Goal: Task Accomplishment & Management: Use online tool/utility

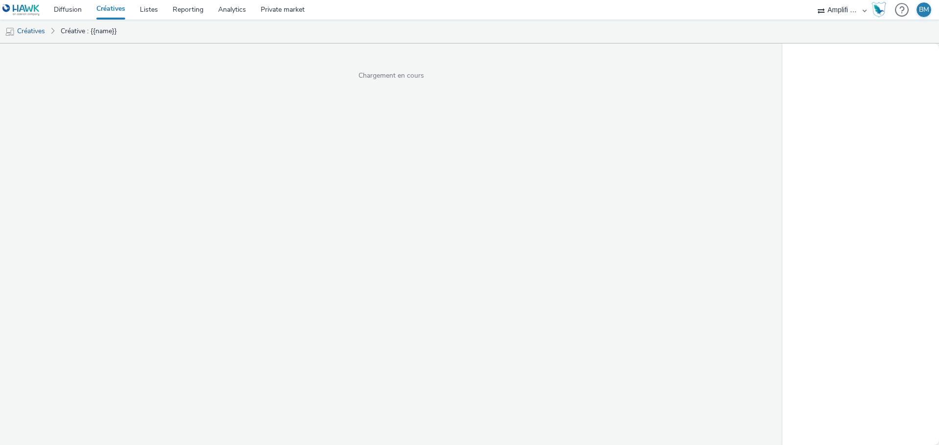
select select "d57a0b46-ef33-4938-977b-e6d07593e41f"
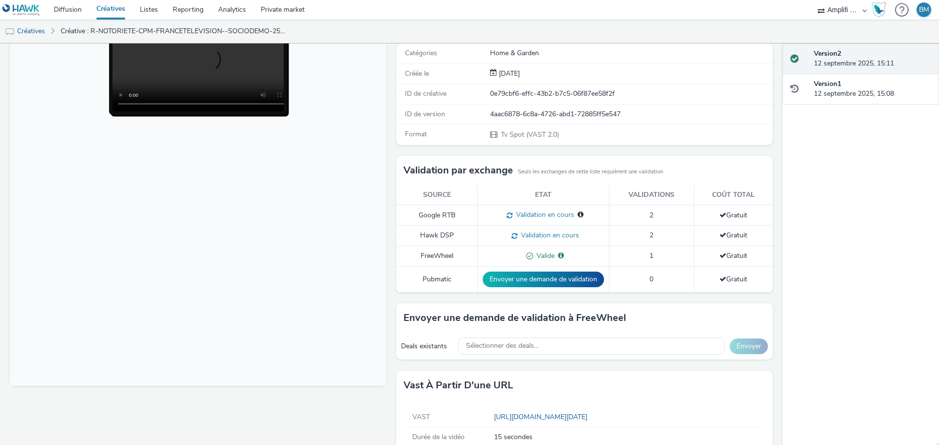
scroll to position [152, 0]
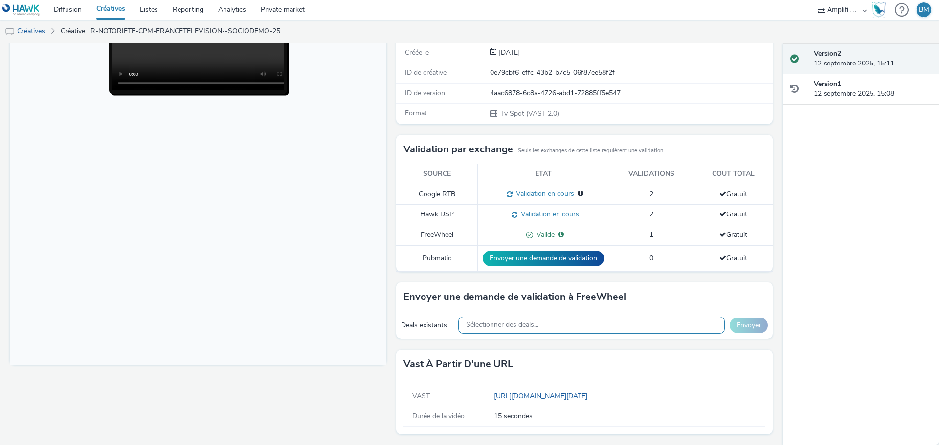
click at [509, 328] on span "Sélectionner des deals..." at bounding box center [502, 325] width 72 height 8
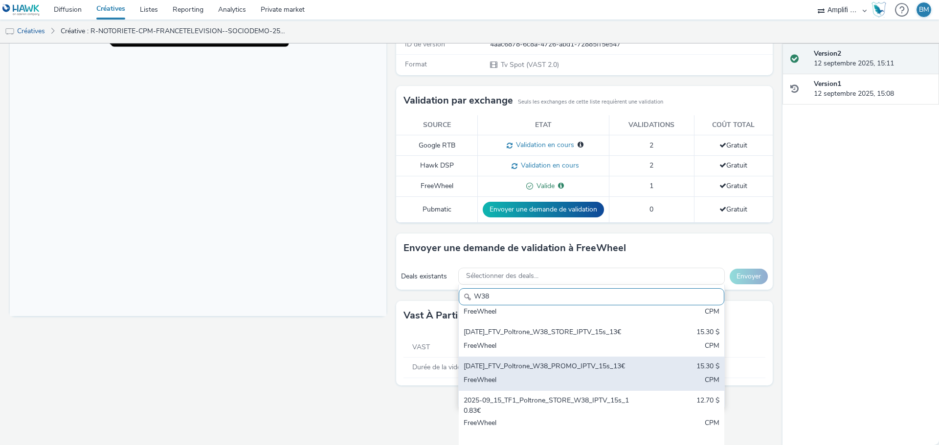
scroll to position [147, 0]
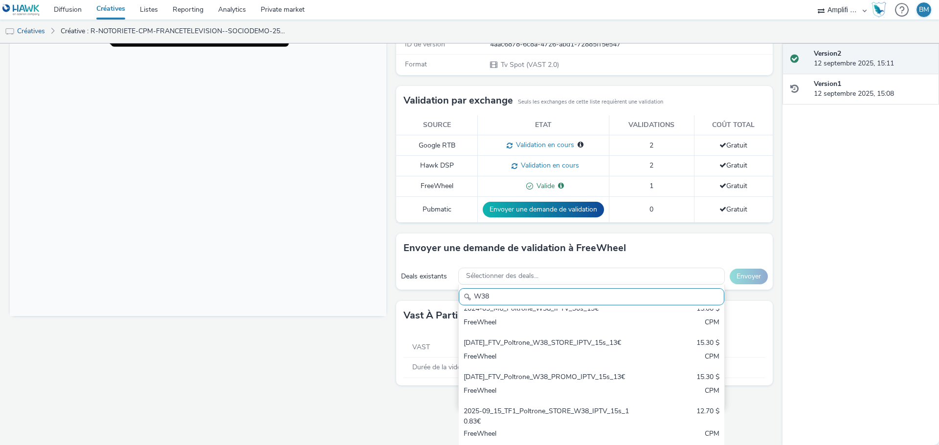
type input "W38"
click at [313, 230] on body at bounding box center [198, 116] width 376 height 401
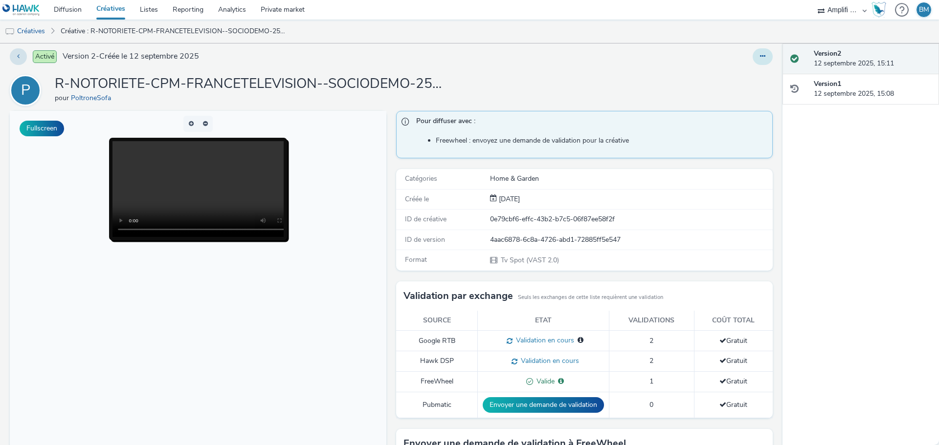
click at [752, 59] on div "Activé Version 2 - Créée le 12 septembre 2025 P R-NOTORIETE-CPM-FRANCETELEVISIO…" at bounding box center [391, 240] width 782 height 402
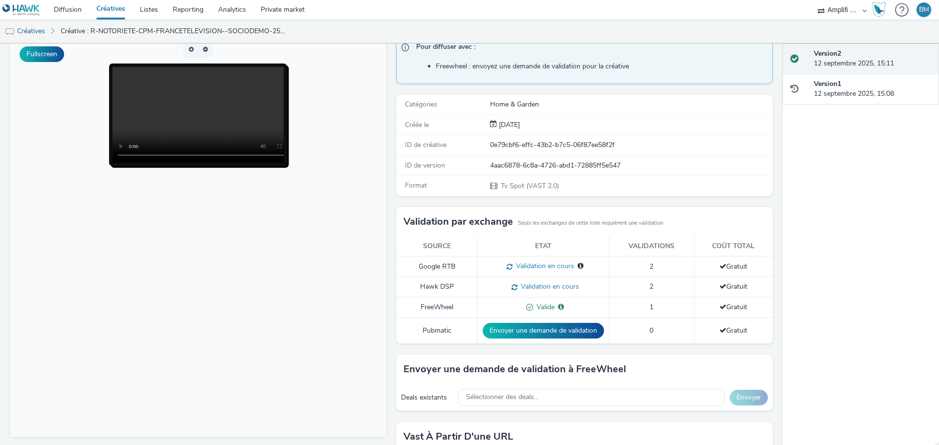
scroll to position [0, 0]
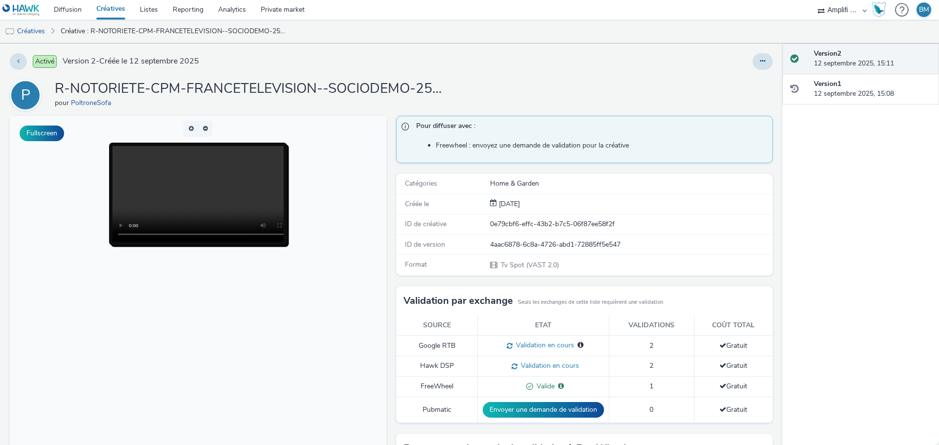
click at [286, 87] on h1 "R-NOTORIETE-CPM-FRANCETELEVISION--SOCIODEMO-2559yo-INSTREAM-1x1-TV-15s-$4274040…" at bounding box center [250, 89] width 391 height 19
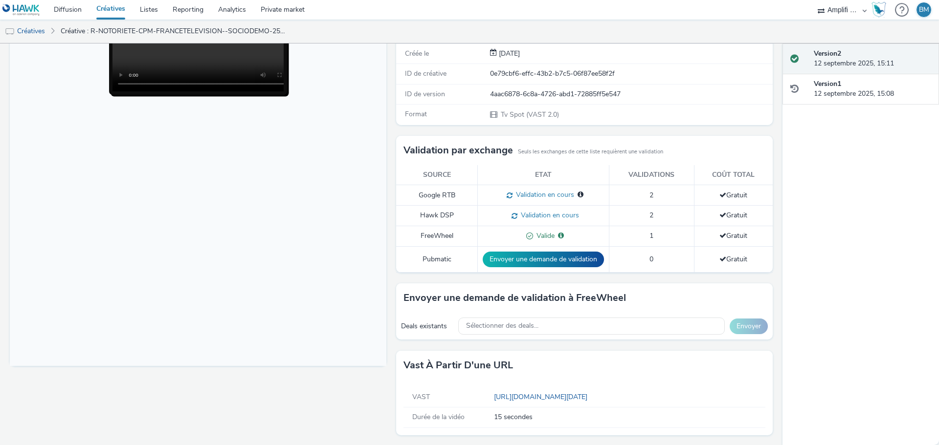
scroll to position [152, 0]
click at [507, 328] on span "Sélectionner des deals..." at bounding box center [502, 325] width 72 height 8
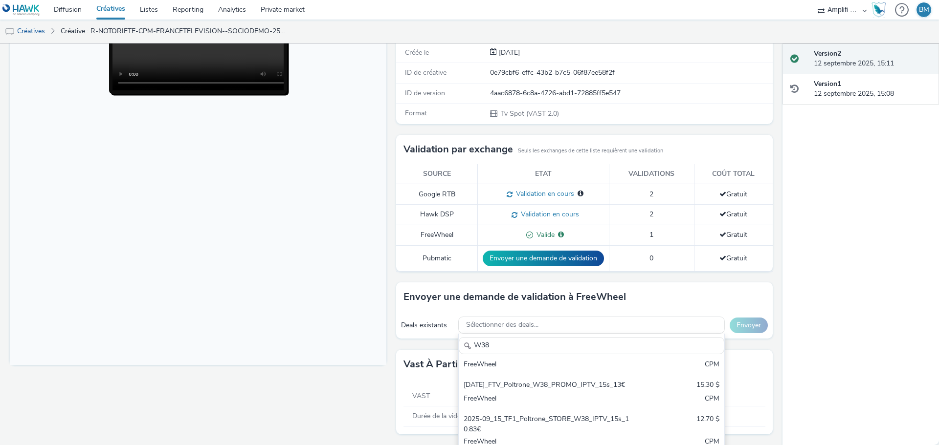
scroll to position [220, 0]
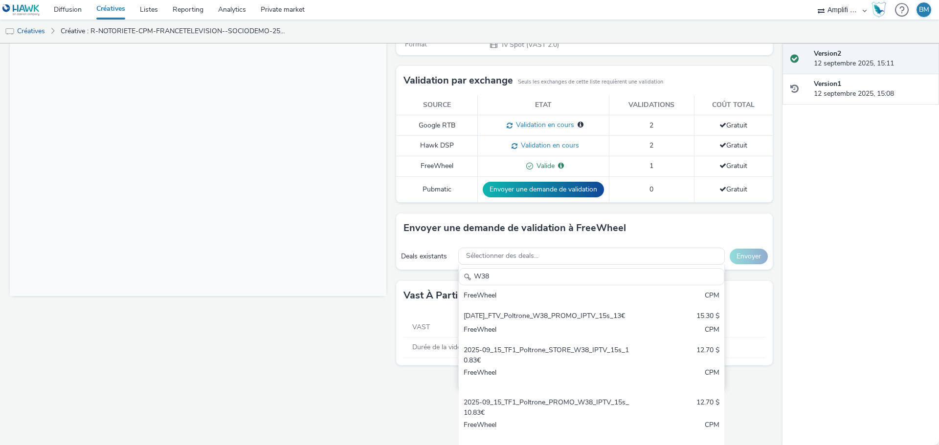
type input "W38"
click at [880, 219] on div "Version 2 12 septembre 2025, 15:11 Version 1 12 septembre 2025, 15:08" at bounding box center [860, 245] width 156 height 402
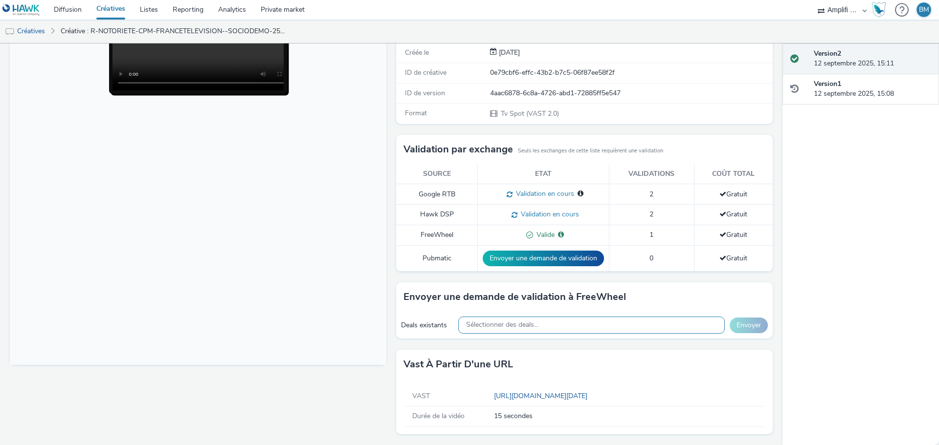
click at [495, 326] on span "Sélectionner des deals..." at bounding box center [502, 325] width 72 height 8
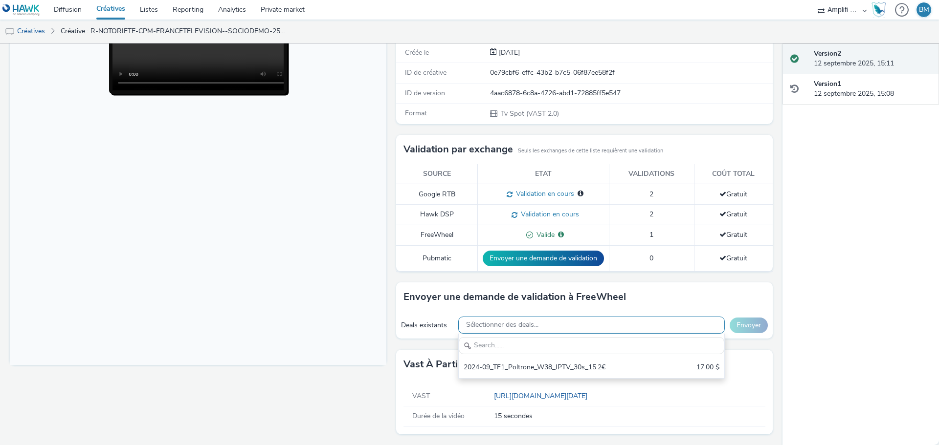
scroll to position [0, 0]
type input "F"
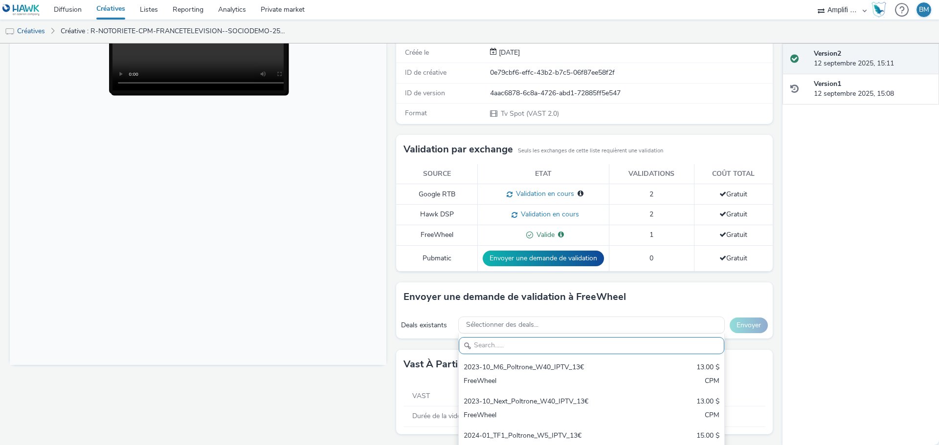
paste input "2025-09-15_FTV_Poltrone_W38_STORE_IPTV_15s_13€"
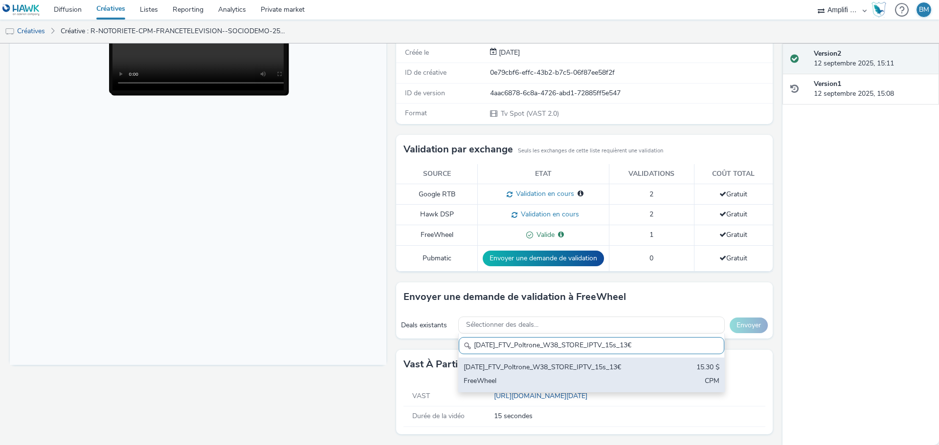
type input "2025-09-15_FTV_Poltrone_W38_STORE_IPTV_15s_13€"
click at [552, 369] on div "2025-09-15_FTV_Poltrone_W38_STORE_IPTV_15s_13€" at bounding box center [547, 368] width 169 height 11
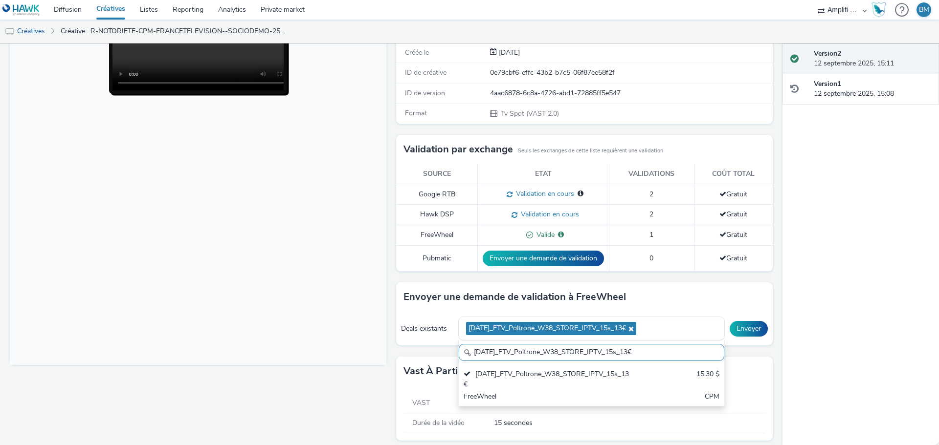
click at [772, 370] on div "Activé Version 2 - Créée le 12 septembre 2025 P R-NOTORIETE-CPM-FRANCETELEVISIO…" at bounding box center [391, 245] width 782 height 402
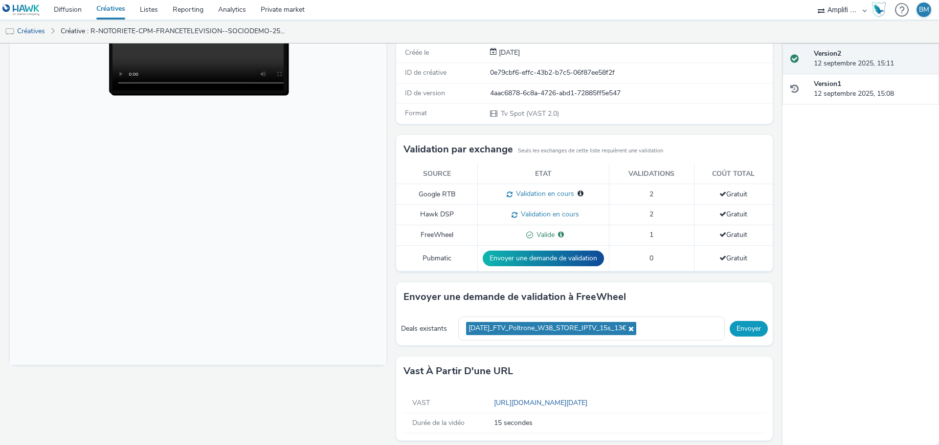
click at [742, 330] on button "Envoyer" at bounding box center [748, 329] width 38 height 16
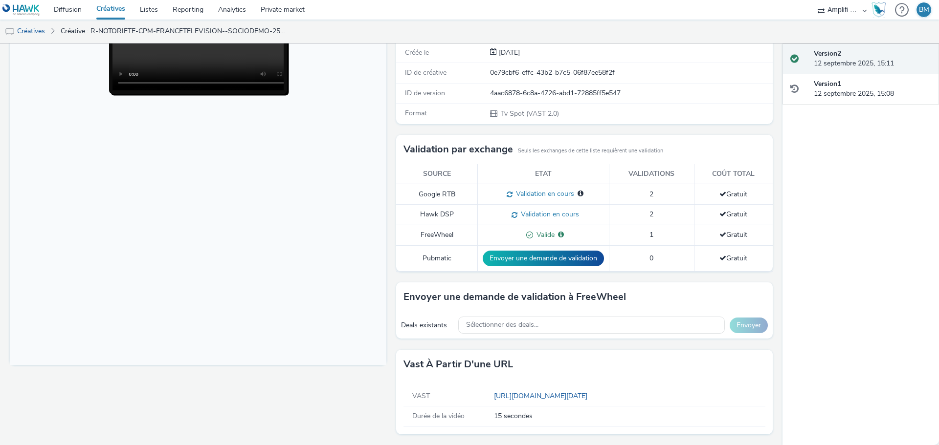
click at [117, 11] on link "Créatives" at bounding box center [111, 10] width 44 height 20
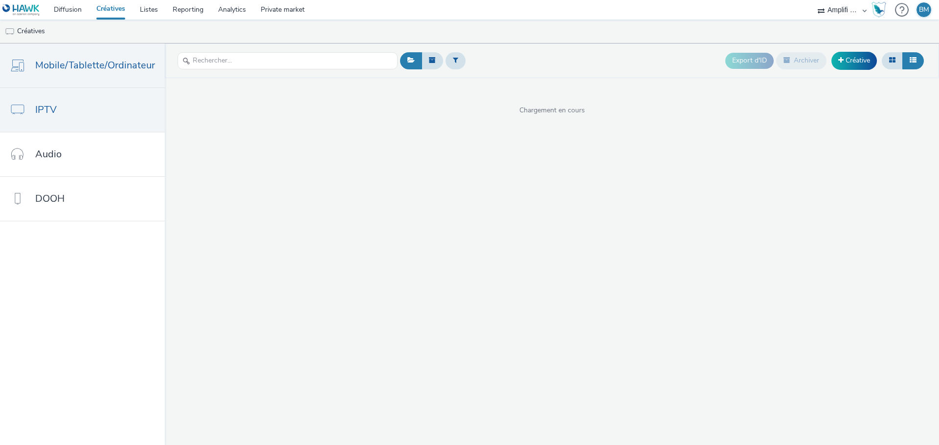
click at [94, 66] on span "Mobile/Tablette/Ordinateur" at bounding box center [95, 65] width 120 height 14
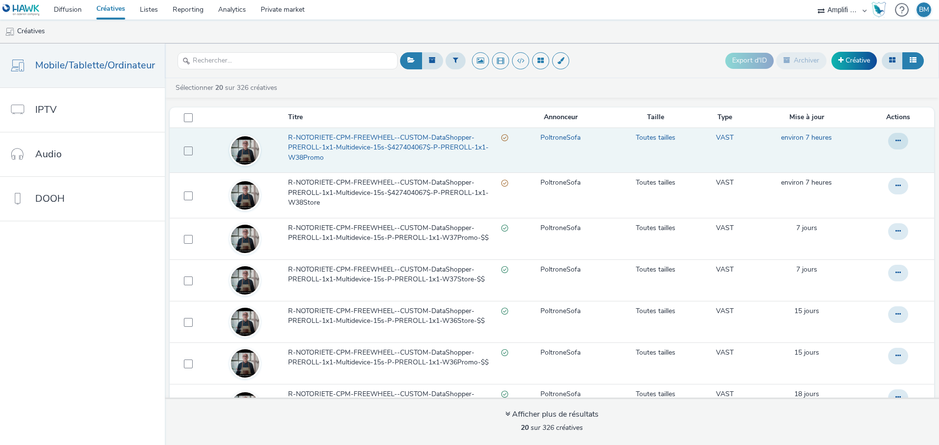
click at [428, 145] on span "R-NOTORIETE-CPM-FREEWHEEL--CUSTOM-DataShopper-PREROLL-1x1-Multidevice-15s-$4274…" at bounding box center [394, 148] width 213 height 30
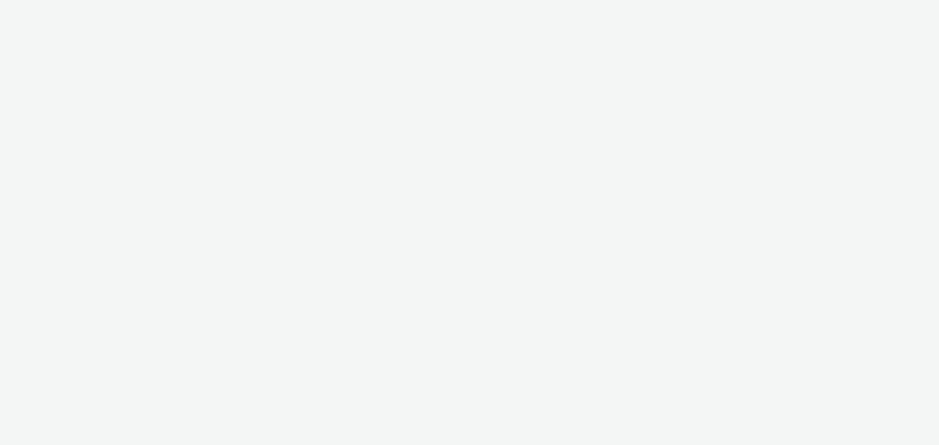
select select "d57a0b46-ef33-4938-977b-e6d07593e41f"
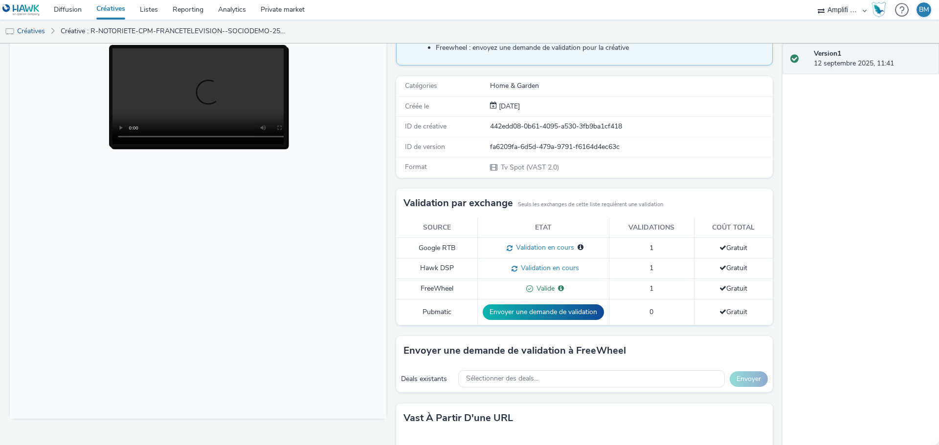
scroll to position [147, 0]
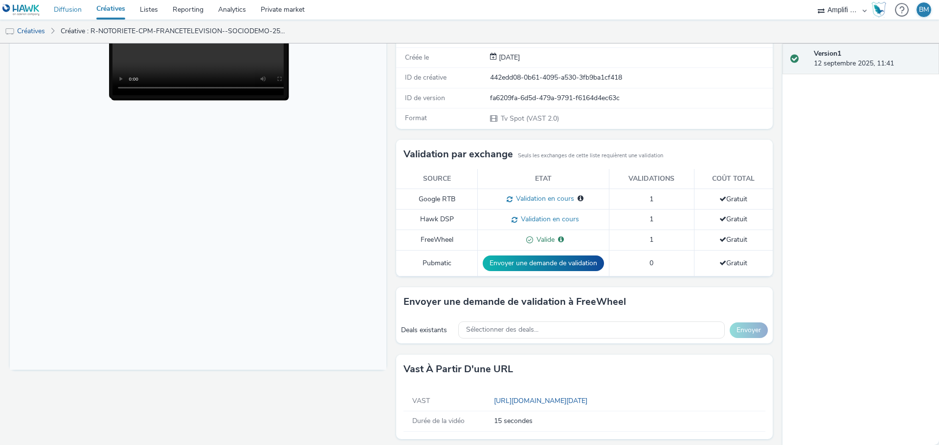
click at [80, 11] on link "Diffusion" at bounding box center [67, 10] width 43 height 20
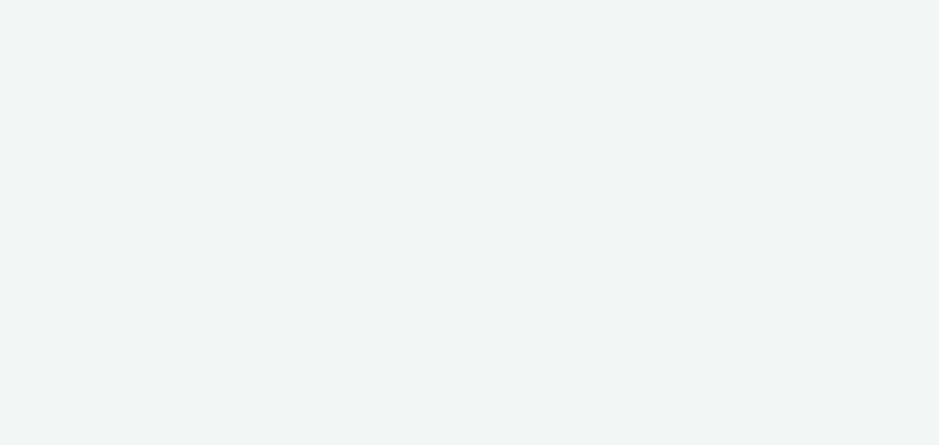
select select "d57a0b46-ef33-4938-977b-e6d07593e41f"
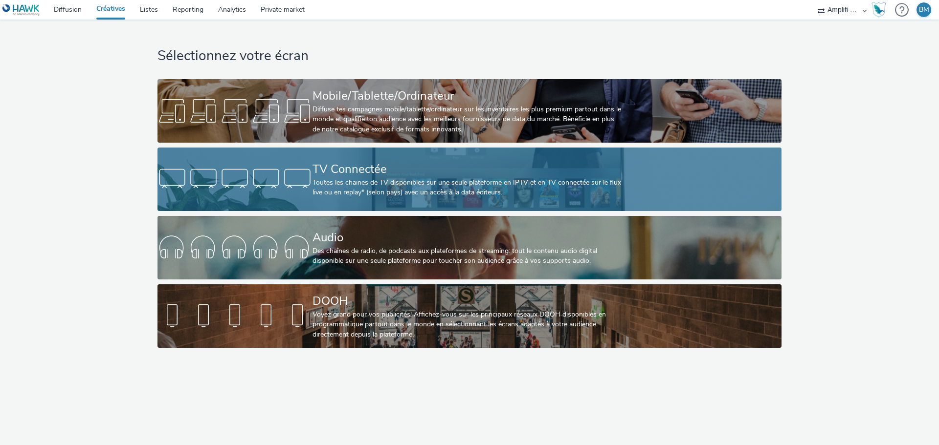
click at [373, 197] on div "Toutes les chaines de TV disponibles sur une seule plateforme en IPTV et en TV …" at bounding box center [467, 188] width 310 height 20
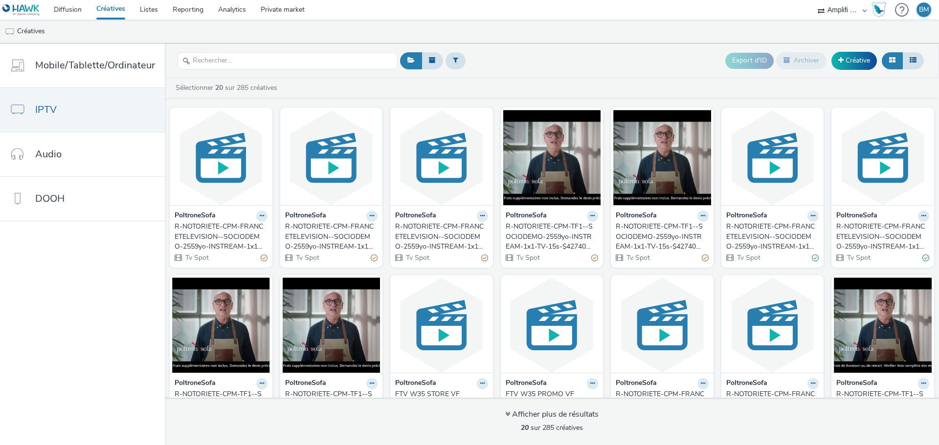
click at [219, 234] on div "R-NOTORIETE-CPM-FRANCETELEVISION--SOCIODEMO-2559yo-INSTREAM-1x1-TV-15s-$4274040…" at bounding box center [219, 237] width 89 height 30
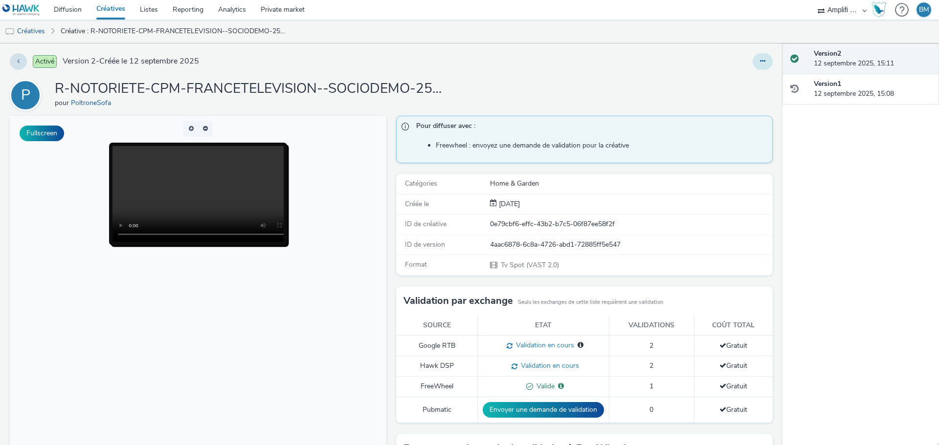
click at [758, 62] on button at bounding box center [762, 61] width 20 height 17
click at [727, 74] on link "Modifier" at bounding box center [735, 81] width 73 height 20
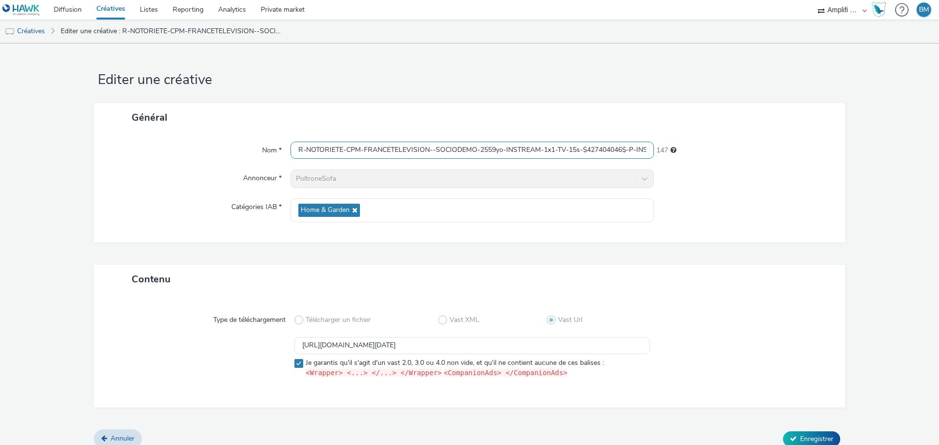
click at [614, 154] on input "R-NOTORIETE-CPM-FRANCETELEVISION--SOCIODEMO-2559yo-INSTREAM-1x1-TV-15s-$4274040…" at bounding box center [471, 150] width 363 height 17
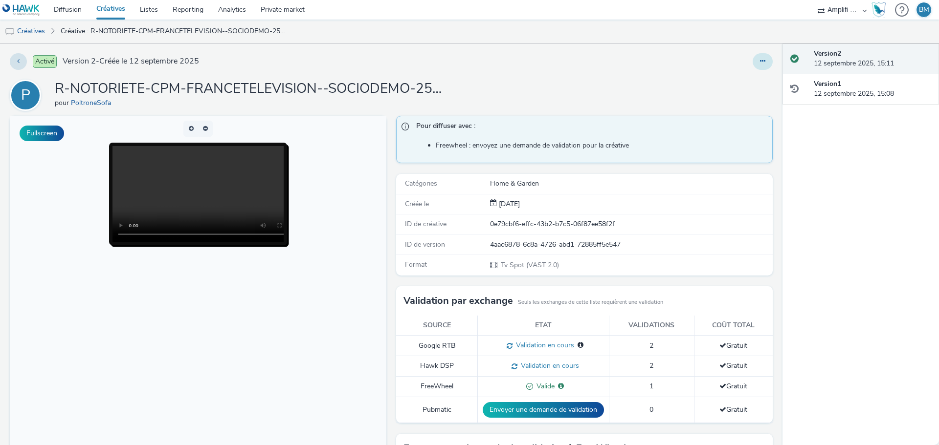
click at [752, 63] on button at bounding box center [762, 61] width 20 height 17
click at [737, 81] on link "Modifier" at bounding box center [735, 81] width 73 height 20
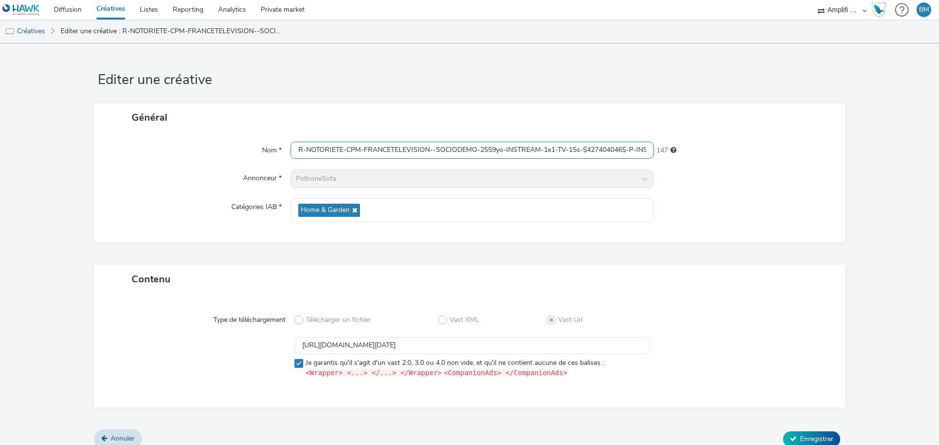
click at [626, 150] on input "R-NOTORIETE-CPM-FRANCETELEVISION--SOCIODEMO-2559yo-INSTREAM-1x1-TV-15s-$4274040…" at bounding box center [471, 150] width 363 height 17
click at [40, 30] on link "Créatives" at bounding box center [25, 31] width 50 height 23
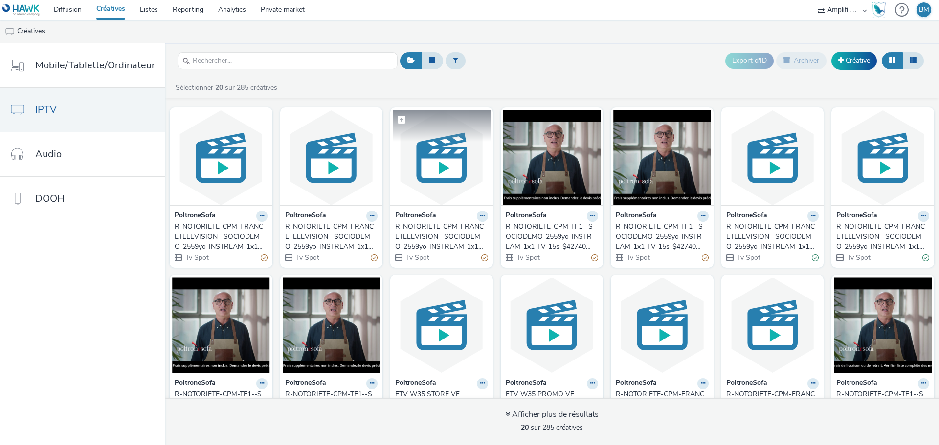
click at [422, 174] on img at bounding box center [442, 157] width 98 height 95
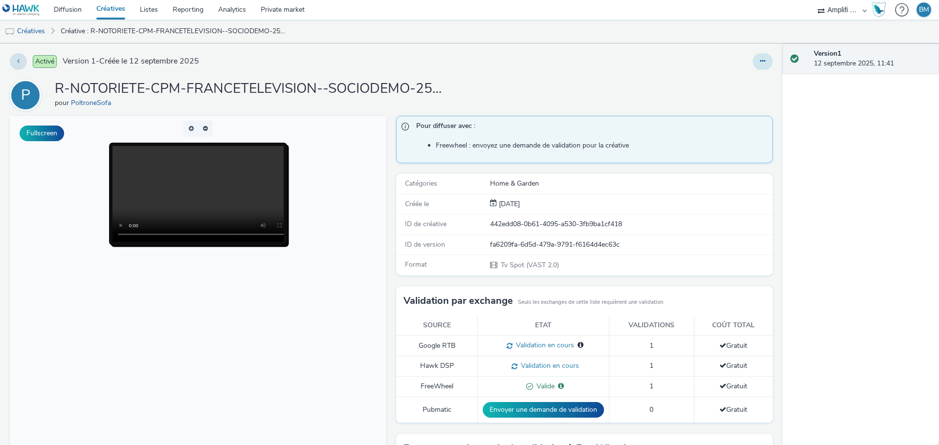
click at [760, 60] on icon at bounding box center [762, 61] width 5 height 7
click at [730, 82] on link "Modifier" at bounding box center [735, 81] width 73 height 20
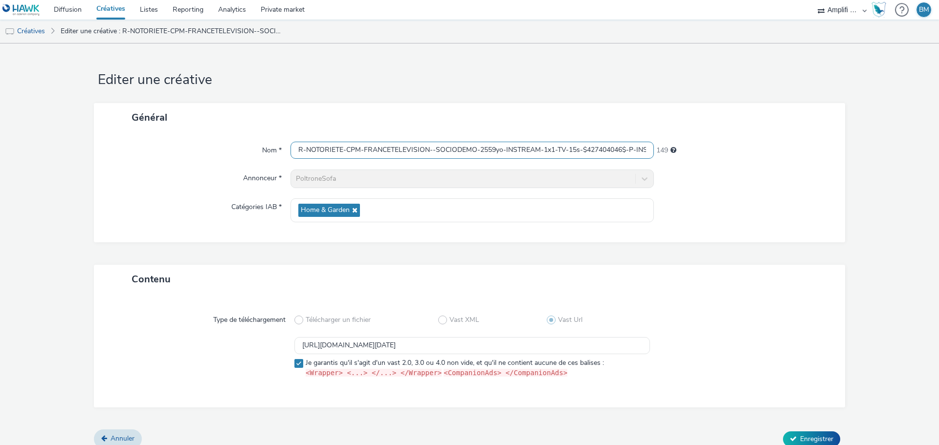
click at [626, 153] on input "R-NOTORIETE-CPM-FRANCETELEVISION--SOCIODEMO-2559yo-INSTREAM-1x1-TV-15s-$4274040…" at bounding box center [471, 150] width 363 height 17
click at [108, 13] on link "Créatives" at bounding box center [111, 10] width 44 height 20
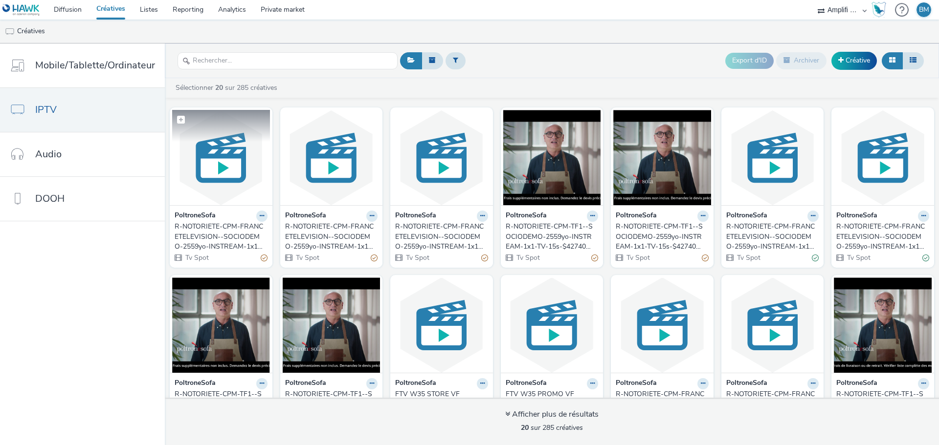
click at [217, 166] on img at bounding box center [221, 157] width 98 height 95
click at [545, 173] on img at bounding box center [552, 157] width 98 height 95
click at [644, 167] on img at bounding box center [662, 157] width 98 height 95
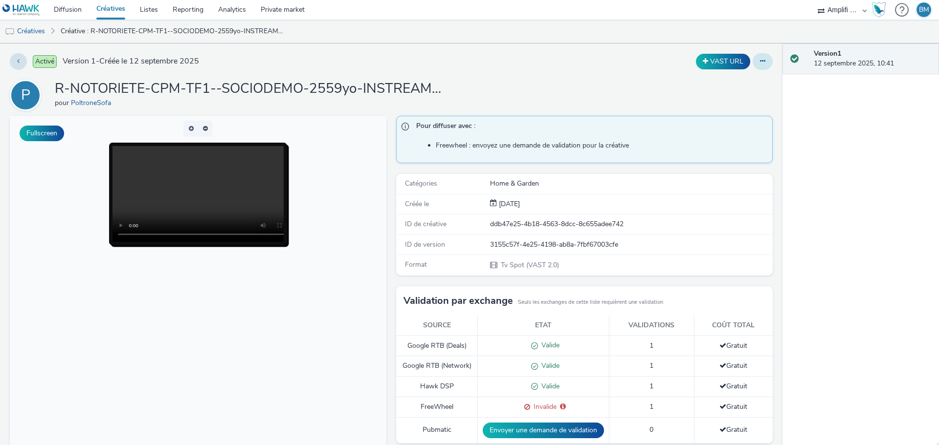
click at [752, 63] on button at bounding box center [762, 61] width 20 height 17
click at [733, 78] on link "Modifier" at bounding box center [735, 81] width 73 height 20
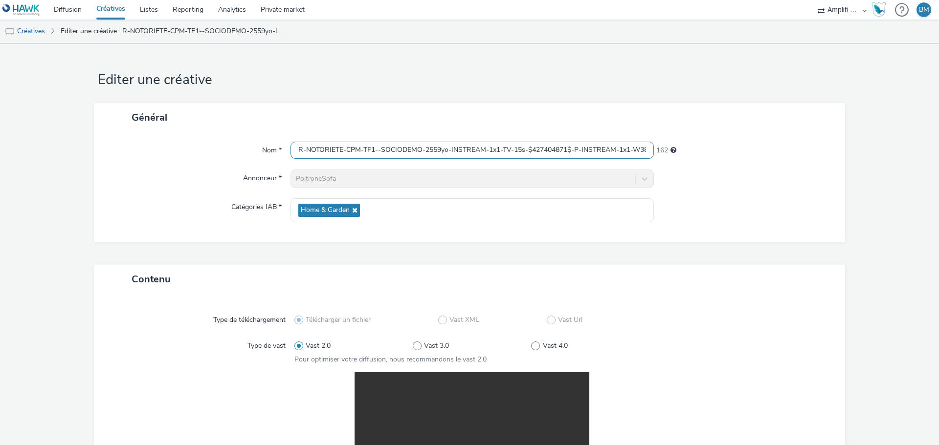
click at [592, 148] on input "R-NOTORIETE-CPM-TF1--SOCIODEMO-2559yo-INSTREAM-1x1-TV-15s-$427404871$-P-INSTREA…" at bounding box center [471, 150] width 363 height 17
click at [620, 153] on input "R-NOTORIETE-CPM-TF1--SOCIODEMO-2559yo-INSTREAM-1x1-TV-15s-$427404871$-P-INSTREA…" at bounding box center [471, 150] width 363 height 17
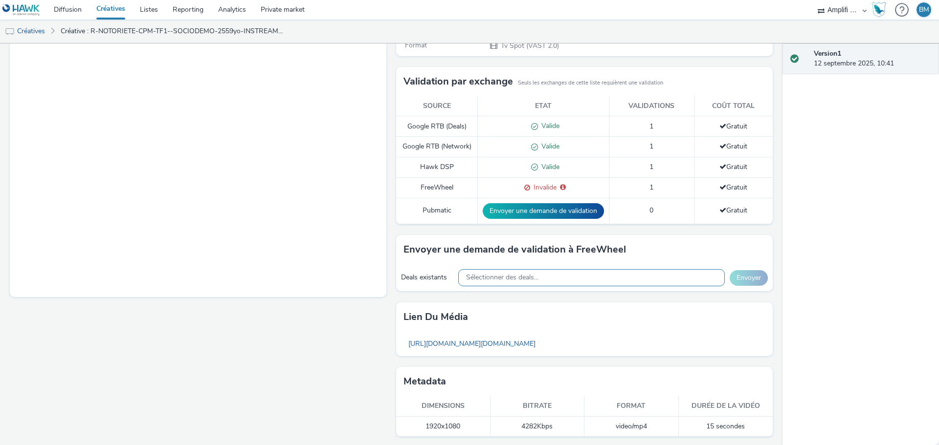
scroll to position [222, 0]
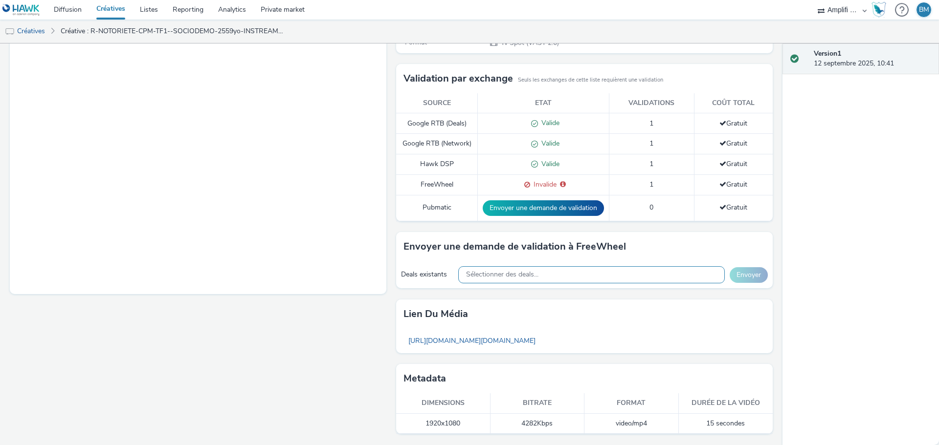
click at [511, 274] on span "Sélectionner des deals..." at bounding box center [502, 275] width 72 height 8
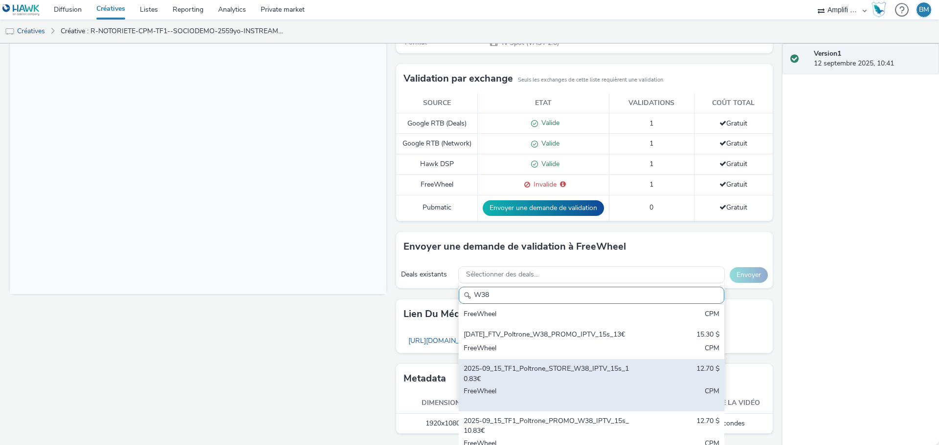
scroll to position [241, 0]
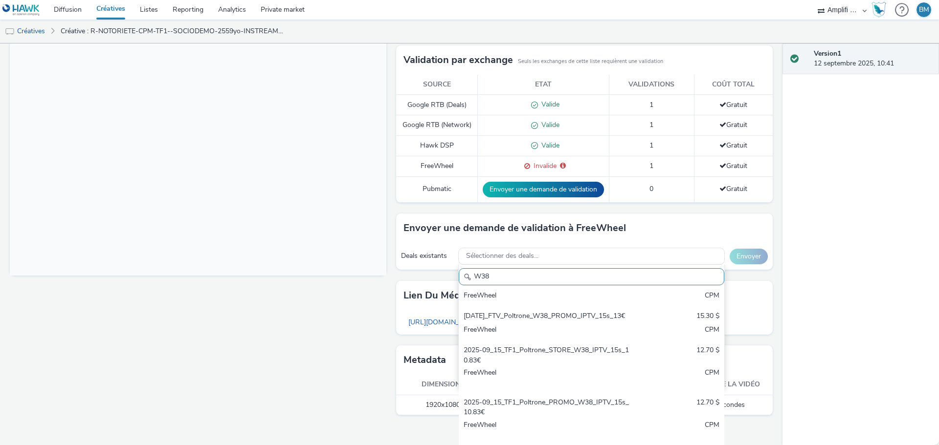
type input "W38"
click at [788, 339] on div "Version 1 12 septembre 2025, 10:41" at bounding box center [860, 245] width 156 height 402
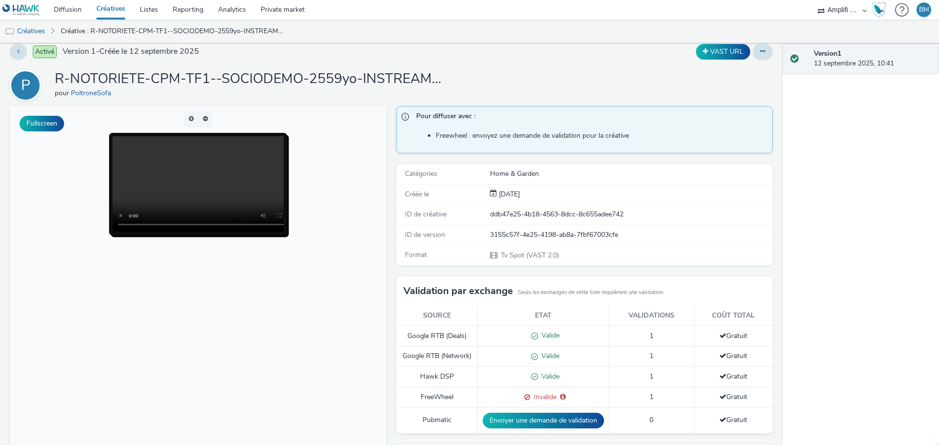
scroll to position [0, 0]
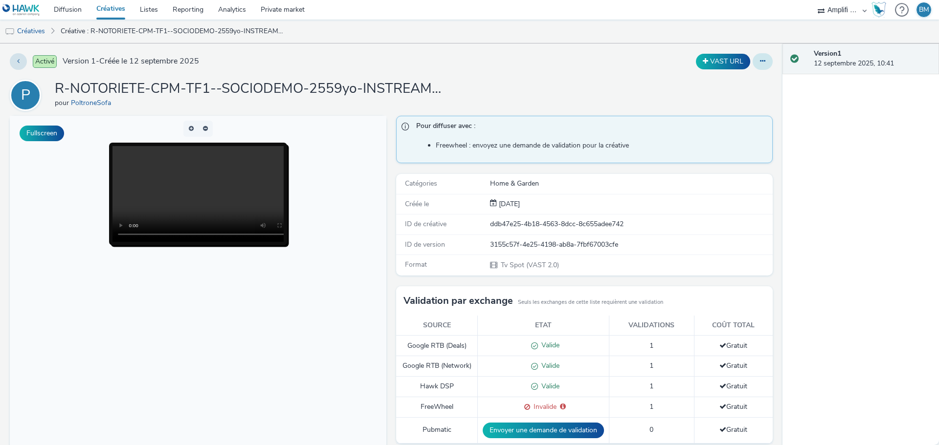
click at [760, 63] on icon at bounding box center [762, 61] width 5 height 7
click at [735, 83] on link "Modifier" at bounding box center [735, 81] width 73 height 20
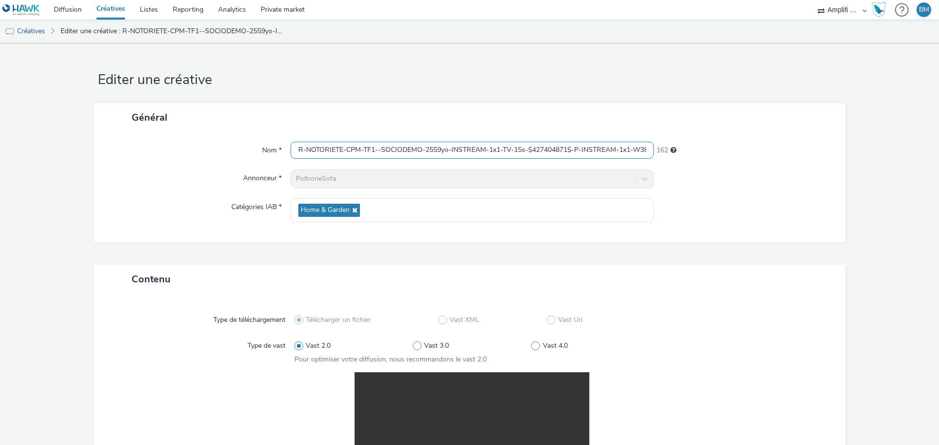
click at [631, 149] on input "R-NOTORIETE-CPM-TF1--SOCIODEMO-2559yo-INSTREAM-1x1-TV-15s-$427404871$-P-INSTREA…" at bounding box center [471, 150] width 363 height 17
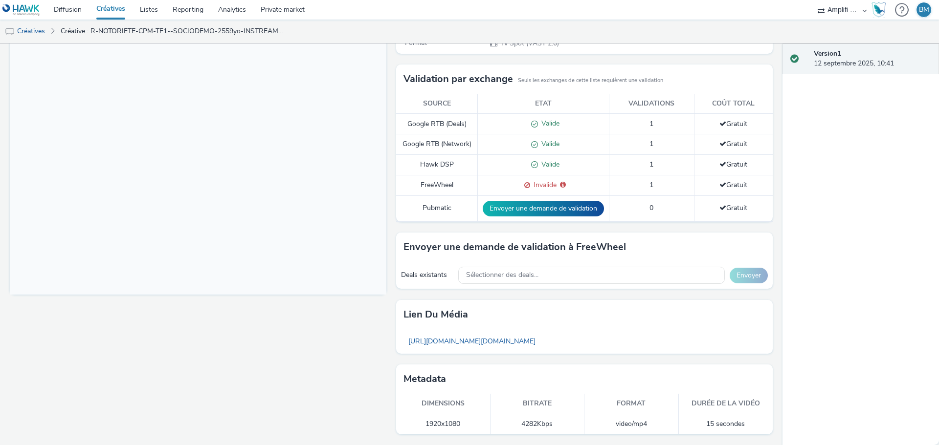
scroll to position [222, 0]
click at [487, 277] on span "Sélectionner des deals..." at bounding box center [502, 275] width 72 height 8
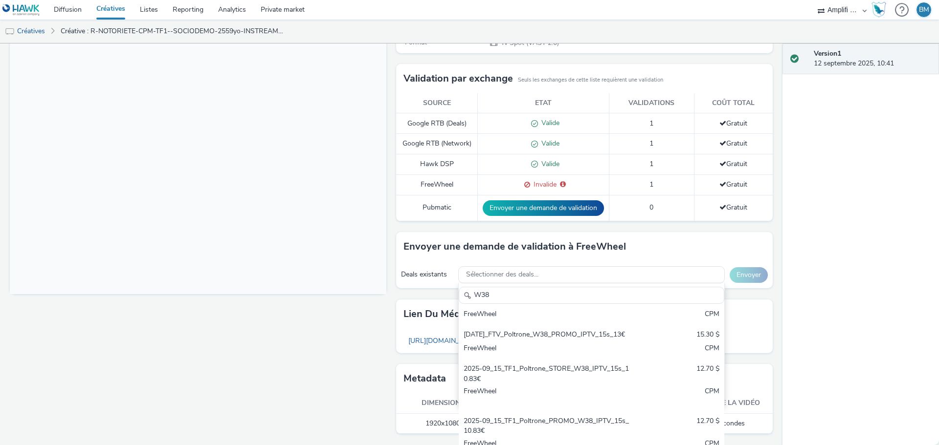
scroll to position [241, 0]
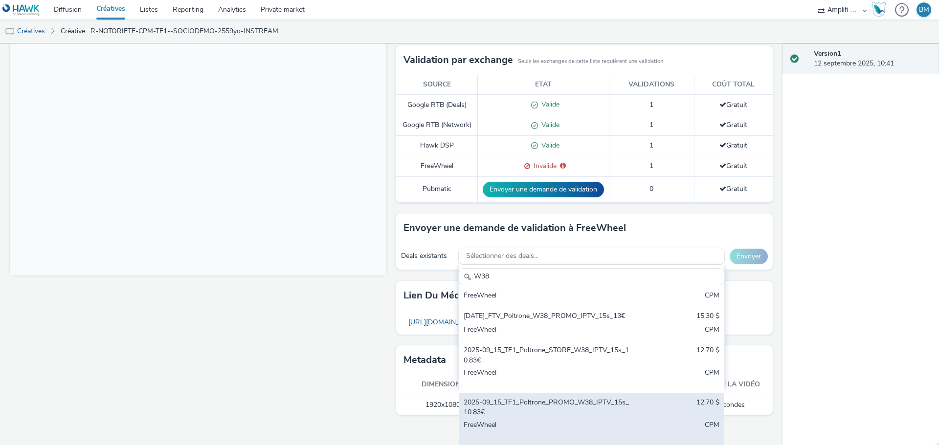
type input "W38"
click at [611, 407] on div "2025-09_15_TF1_Poltrone_PROMO_W38_IPTV_15s_10.83€" at bounding box center [547, 408] width 169 height 20
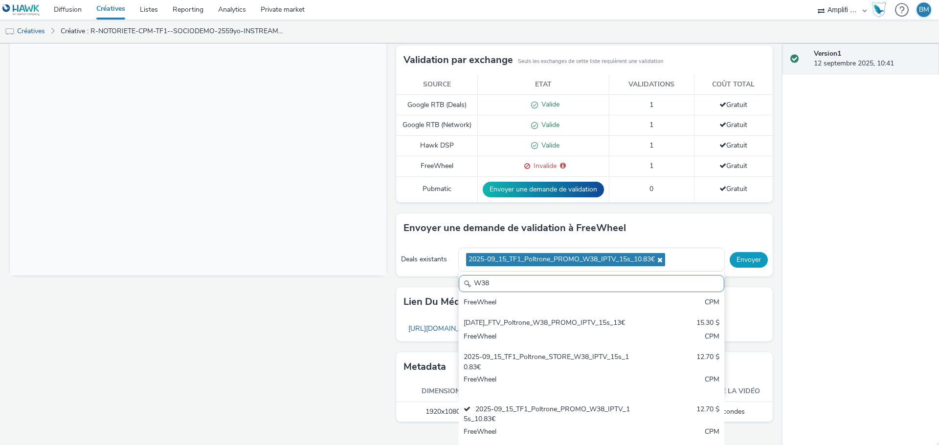
click at [737, 262] on div "Deals existants 2025-09_15_TF1_Poltrone_PROMO_W38_IPTV_15s_10.83€ W38 2024-09_T…" at bounding box center [584, 260] width 376 height 34
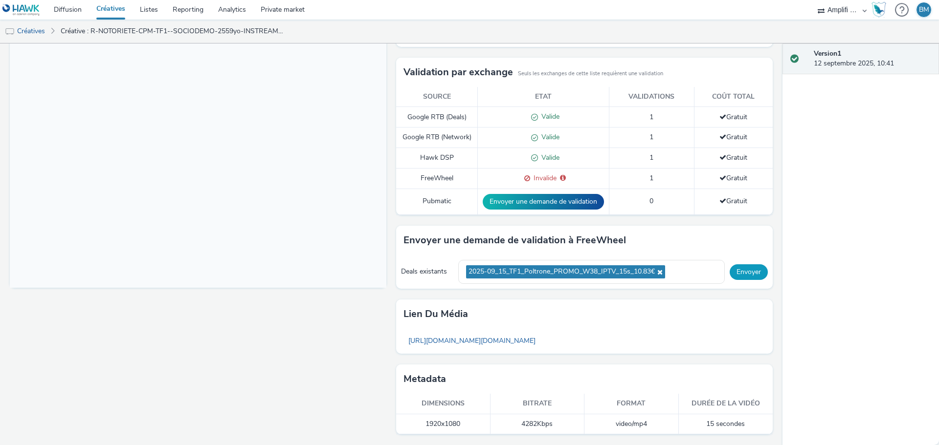
click at [736, 269] on button "Envoyer" at bounding box center [748, 272] width 38 height 16
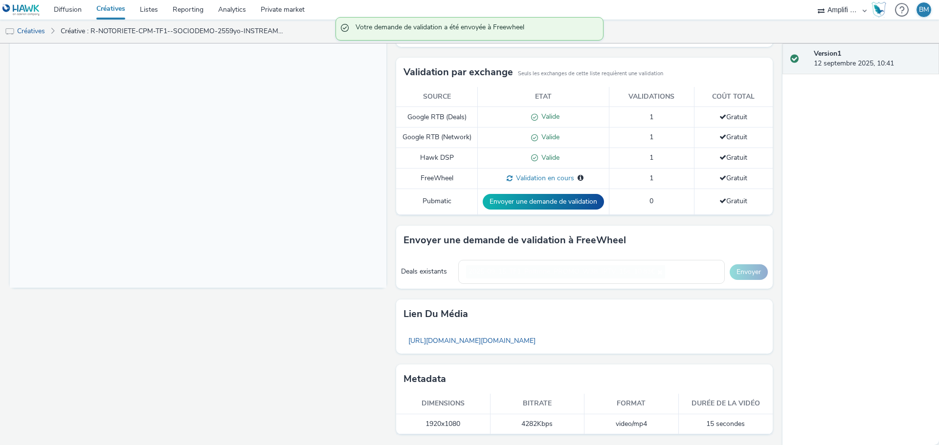
scroll to position [222, 0]
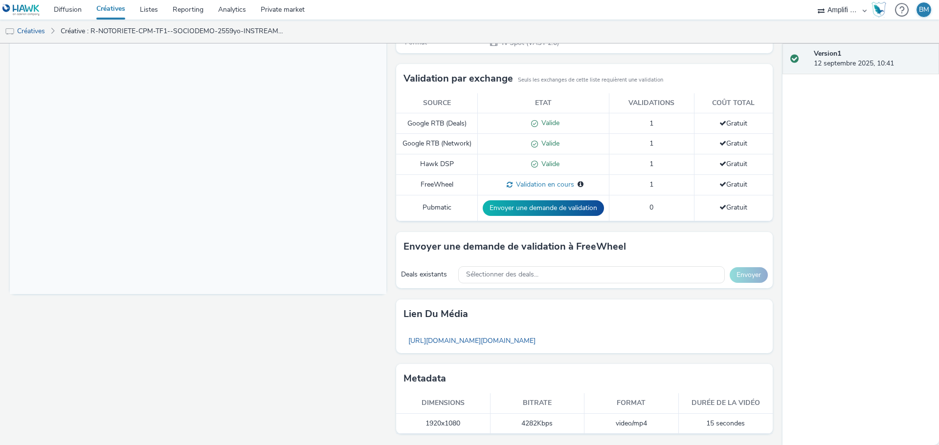
click at [119, 10] on link "Créatives" at bounding box center [111, 10] width 44 height 20
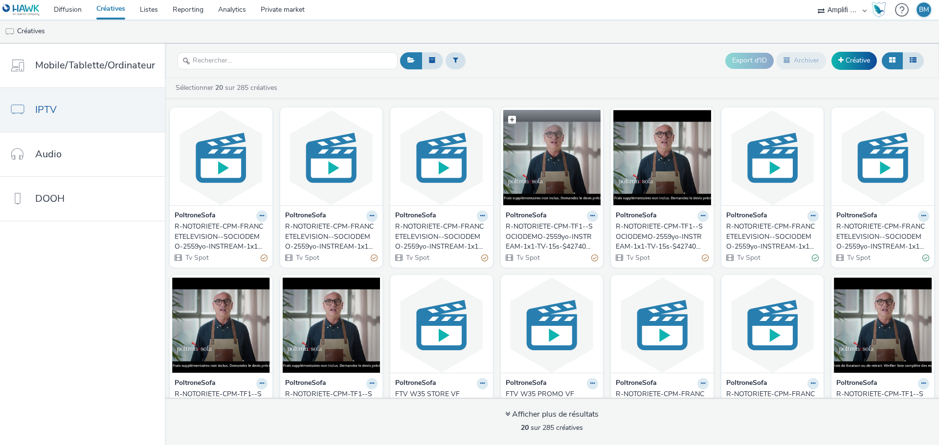
click at [513, 185] on img at bounding box center [552, 157] width 98 height 95
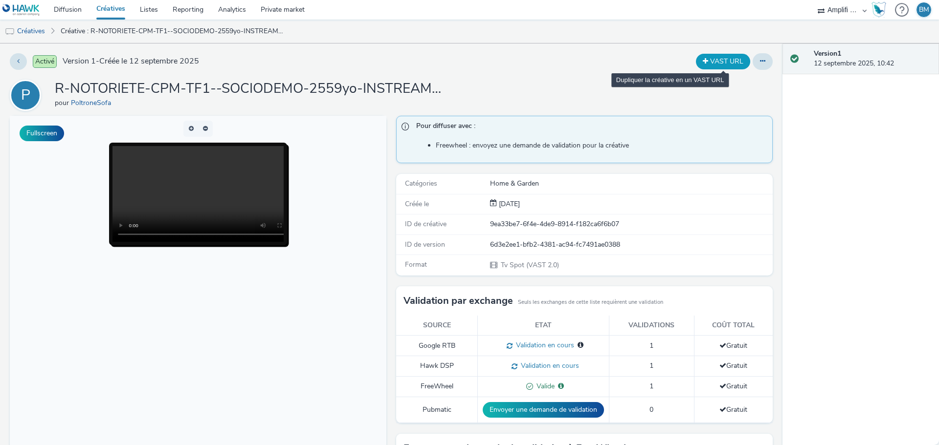
click at [706, 62] on button "VAST URL" at bounding box center [723, 62] width 54 height 16
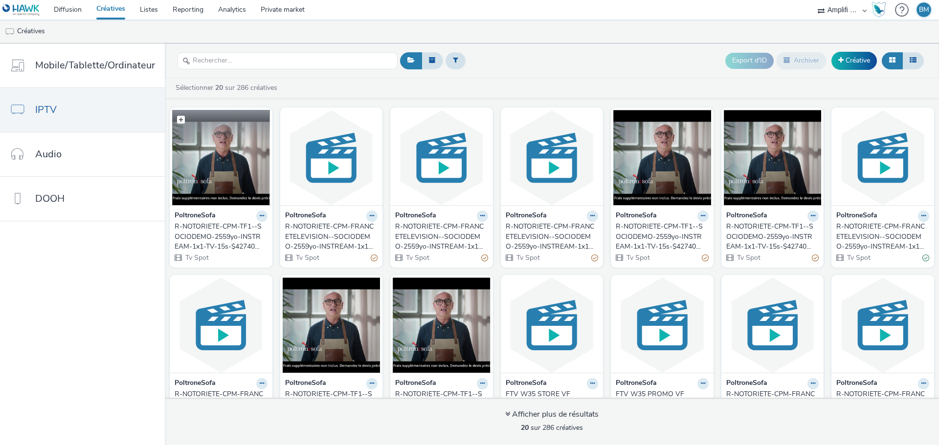
click at [214, 180] on img at bounding box center [221, 157] width 98 height 95
click at [260, 217] on icon at bounding box center [262, 216] width 4 height 6
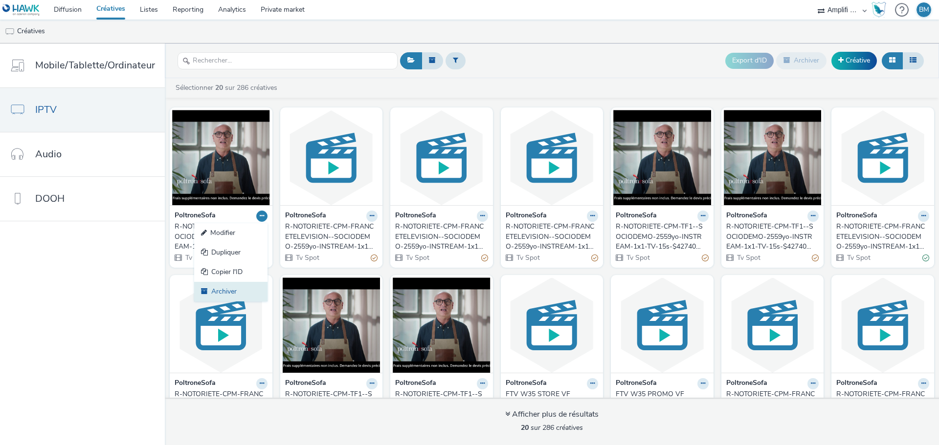
click at [224, 288] on link "Archiver" at bounding box center [230, 292] width 73 height 20
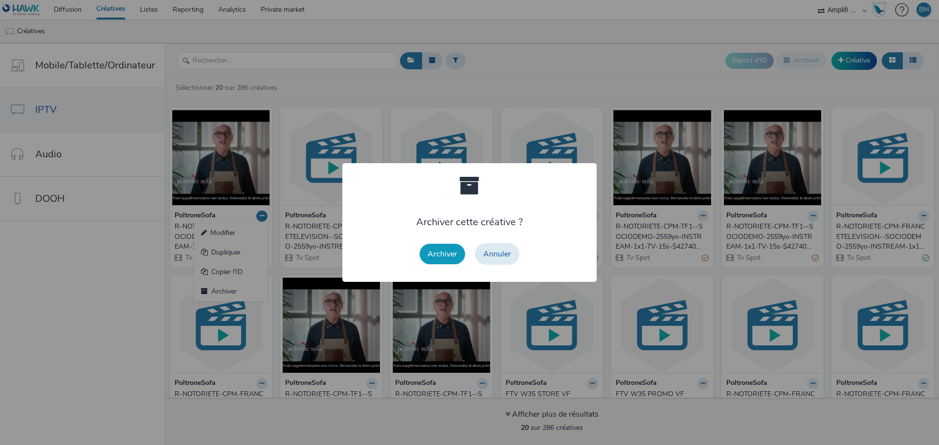
click at [432, 255] on button "Archiver" at bounding box center [441, 254] width 45 height 21
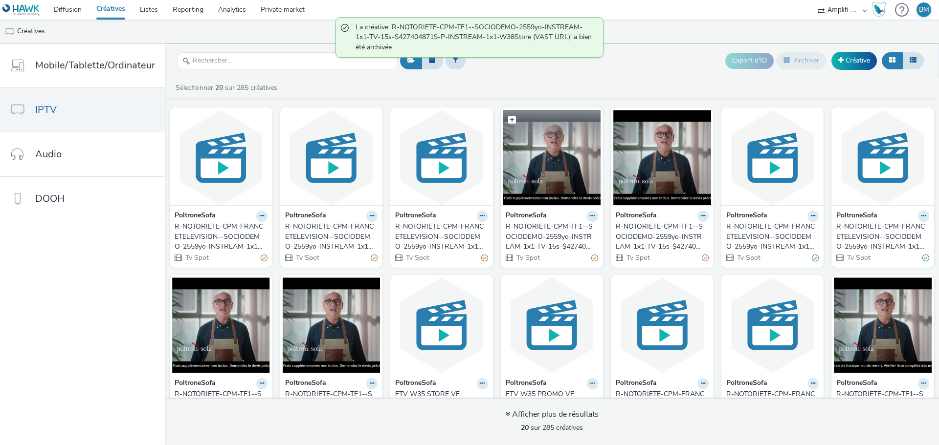
click at [546, 173] on img at bounding box center [552, 157] width 98 height 95
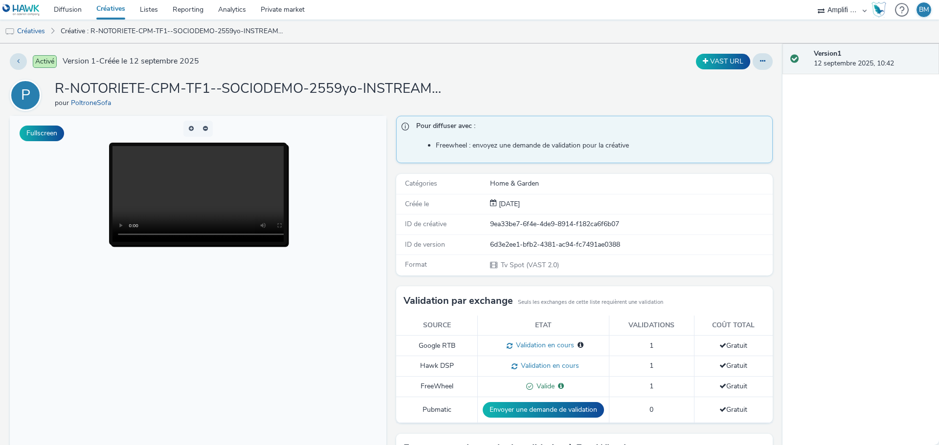
click at [754, 70] on div "Activé Version 1 - Créée le 12 septembre 2025 VAST URL P R-NOTORIETE-CPM-TF1--S…" at bounding box center [391, 245] width 782 height 402
click at [754, 66] on button at bounding box center [762, 61] width 20 height 17
click at [740, 83] on link "Modifier" at bounding box center [735, 81] width 73 height 20
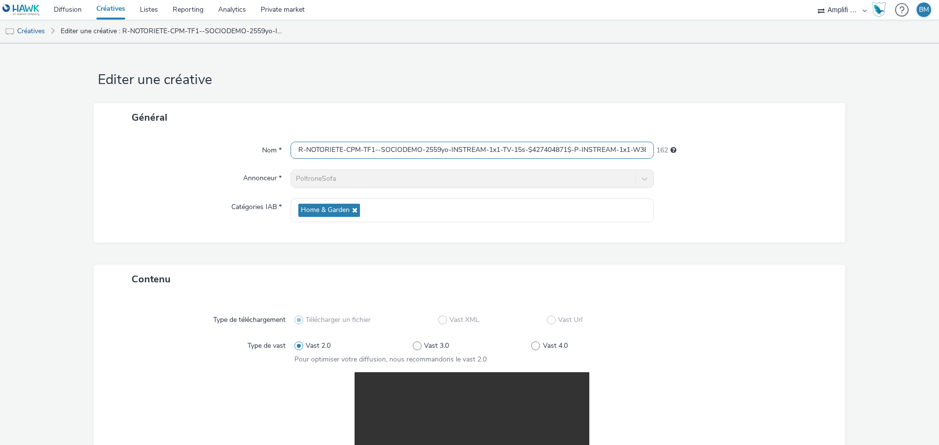
click at [629, 151] on input "R-NOTORIETE-CPM-TF1--SOCIODEMO-2559yo-INSTREAM-1x1-TV-15s-$427404871$-P-INSTREA…" at bounding box center [471, 150] width 363 height 17
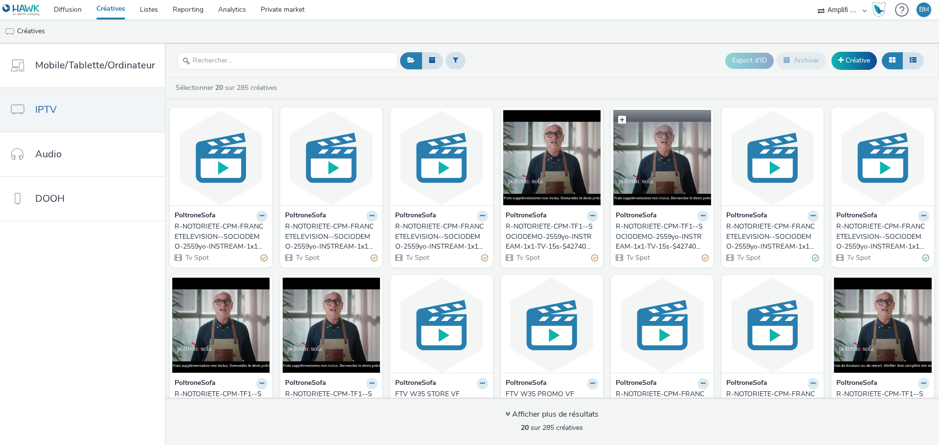
click at [666, 177] on img at bounding box center [662, 157] width 98 height 95
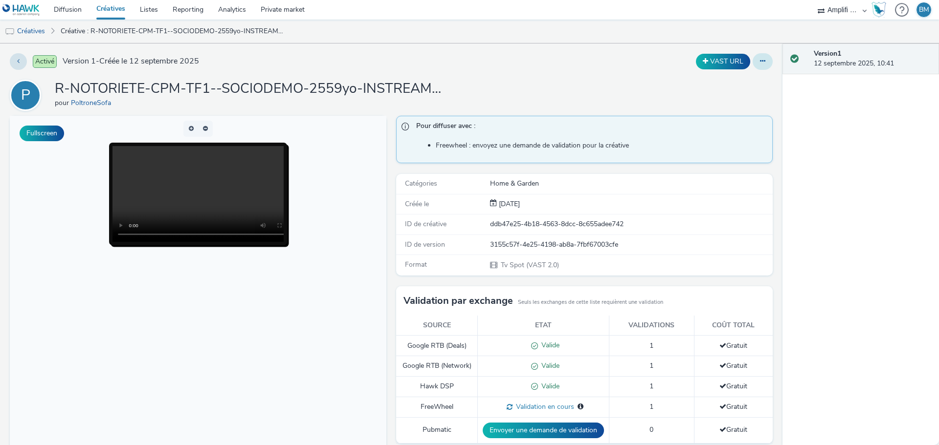
click at [760, 63] on icon at bounding box center [762, 61] width 5 height 7
click at [742, 82] on link "Modifier" at bounding box center [735, 81] width 73 height 20
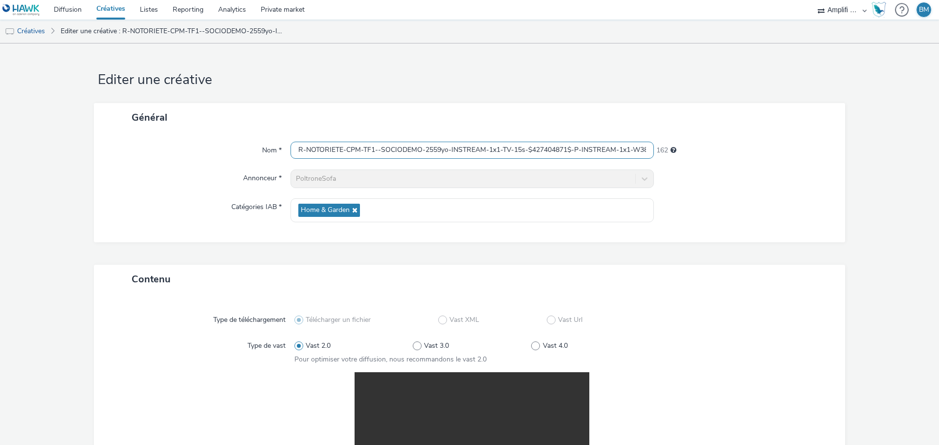
click at [613, 154] on input "R-NOTORIETE-CPM-TF1--SOCIODEMO-2559yo-INSTREAM-1x1-TV-15s-$427404871$-P-INSTREA…" at bounding box center [471, 150] width 363 height 17
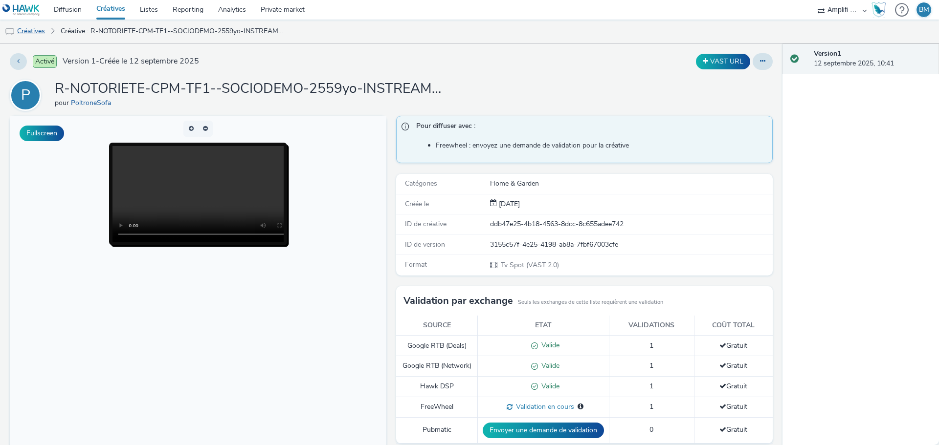
click at [35, 33] on link "Créatives" at bounding box center [25, 31] width 50 height 23
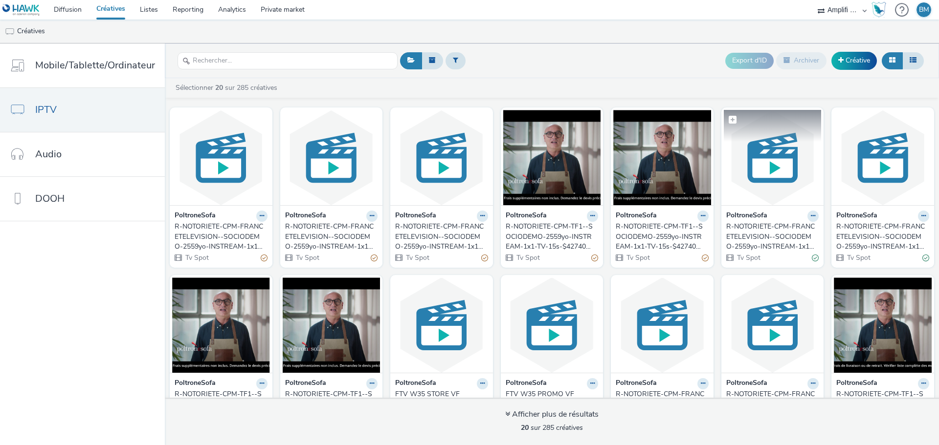
click at [766, 175] on img at bounding box center [773, 157] width 98 height 95
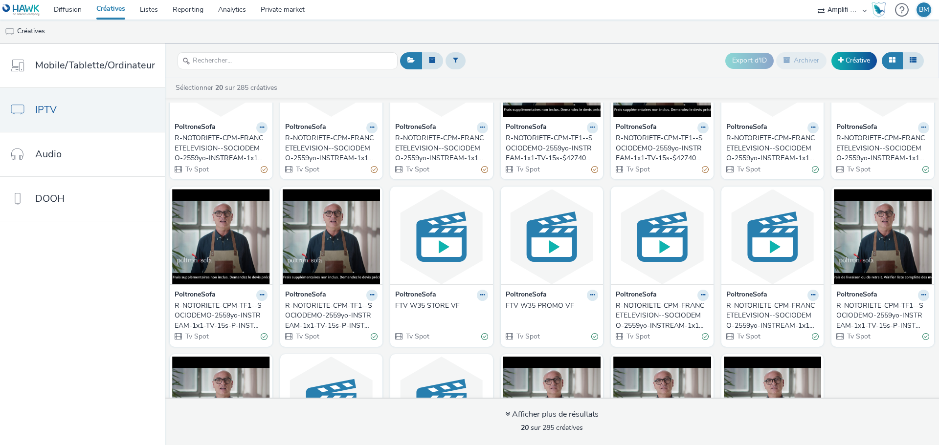
scroll to position [98, 0]
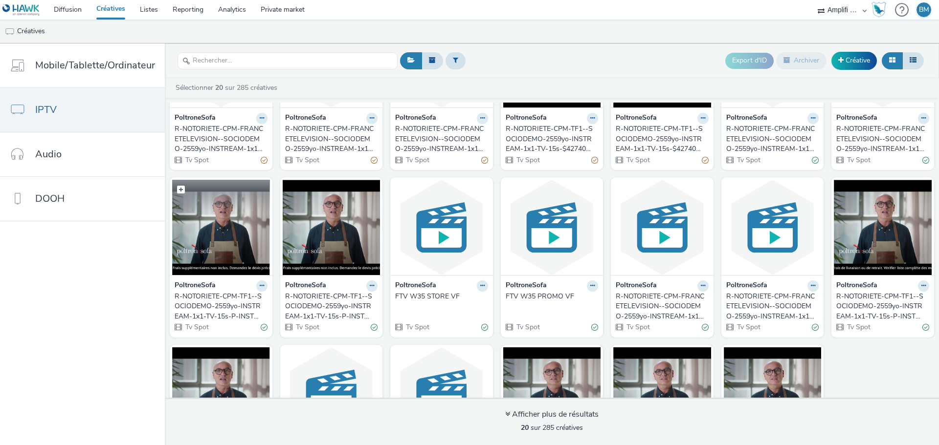
click at [210, 243] on img at bounding box center [221, 227] width 98 height 95
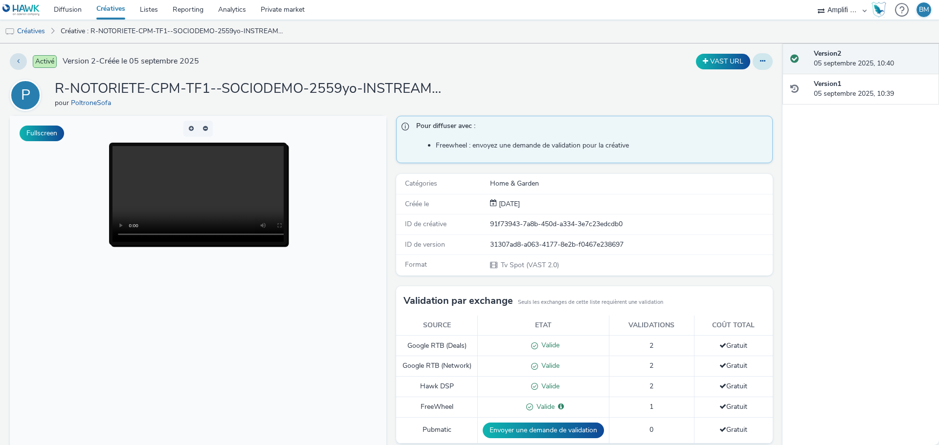
click at [758, 62] on button at bounding box center [762, 61] width 20 height 17
click at [744, 74] on link "Modifier" at bounding box center [735, 81] width 73 height 20
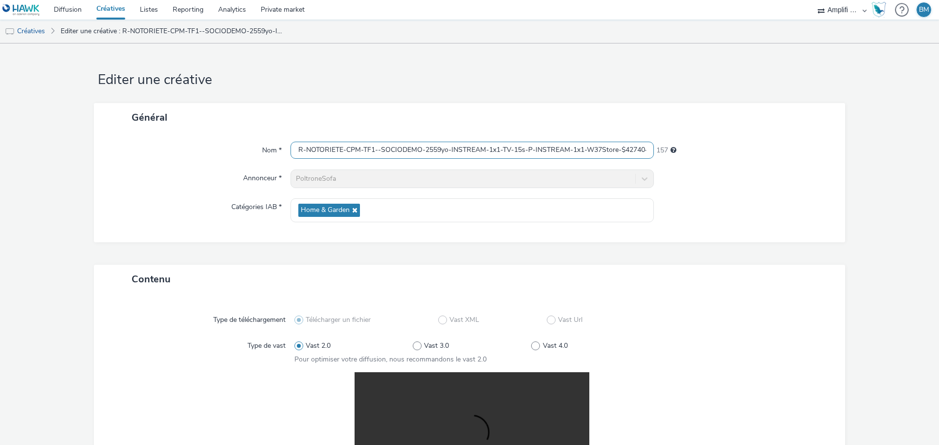
click at [638, 149] on input "R-NOTORIETE-CPM-TF1--SOCIODEMO-2559yo-INSTREAM-1x1-TV-15s-P-INSTREAM-1x1-W37Sto…" at bounding box center [471, 150] width 363 height 17
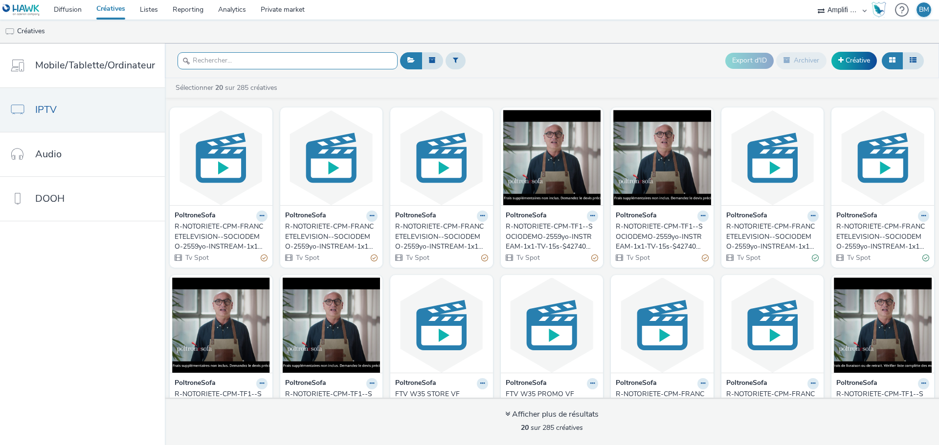
click at [263, 53] on input "text" at bounding box center [287, 60] width 220 height 17
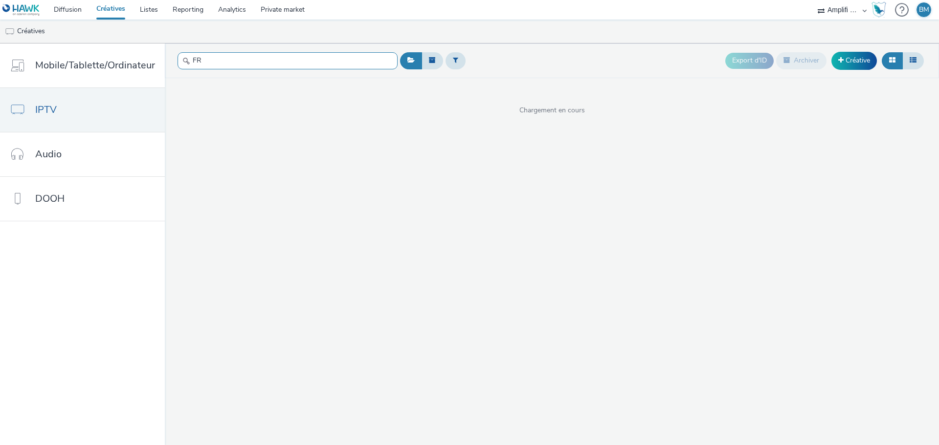
type input "F"
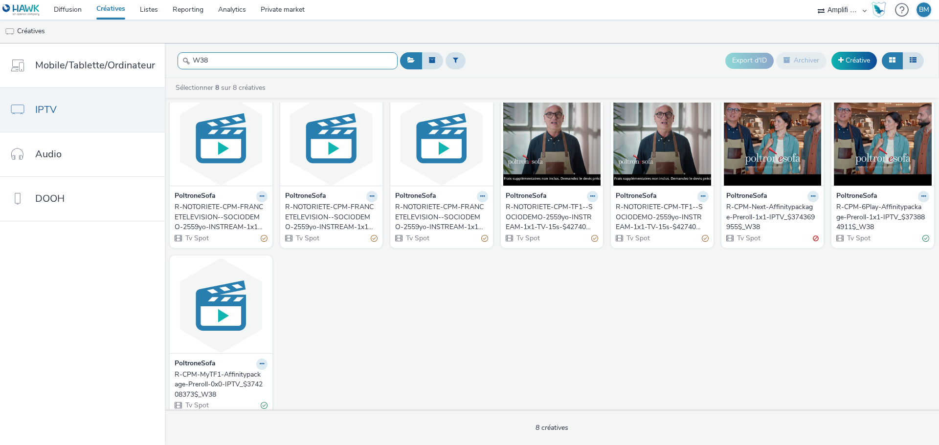
scroll to position [30, 0]
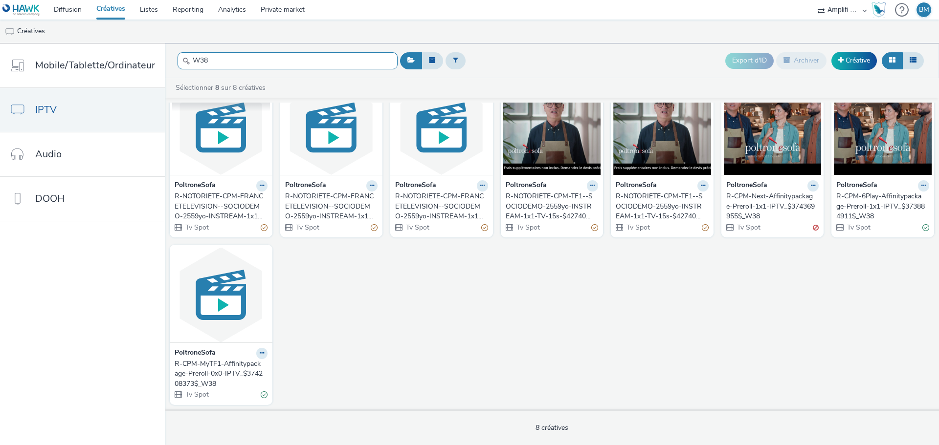
type input "W38"
drag, startPoint x: 232, startPoint y: 155, endPoint x: 560, endPoint y: 292, distance: 355.2
click at [560, 292] on div "PoltroneSofa R-NOTORIETE-CPM-FRANCETELEVISION--SOCIODEMO-2559yo-INSTREAM-1x1-TV…" at bounding box center [552, 240] width 774 height 337
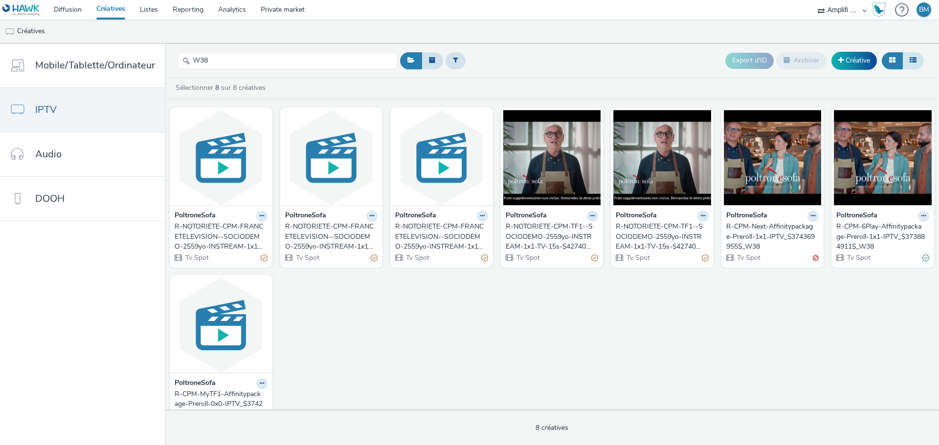
click at [913, 64] on button at bounding box center [913, 60] width 22 height 17
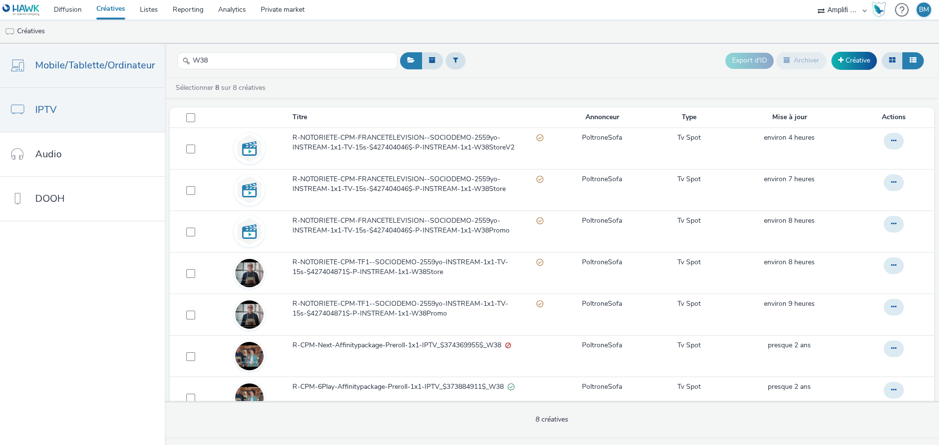
click at [80, 52] on link "Mobile/Tablette/Ordinateur" at bounding box center [82, 66] width 165 height 44
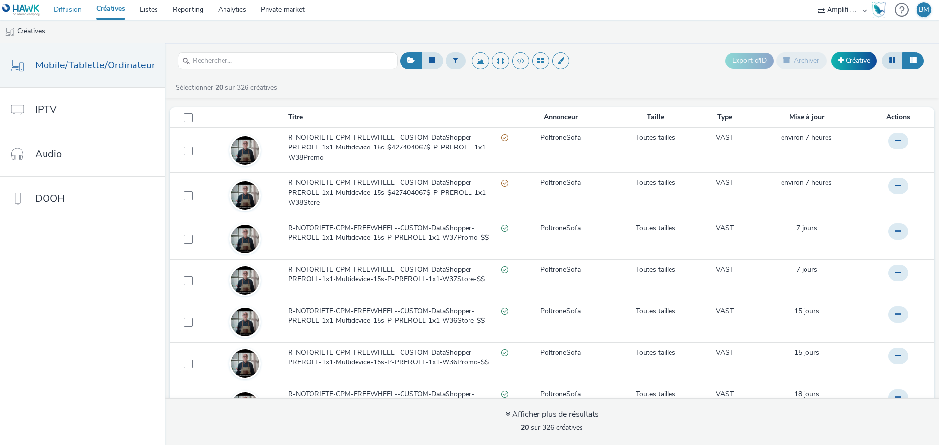
click at [76, 11] on link "Diffusion" at bounding box center [67, 10] width 43 height 20
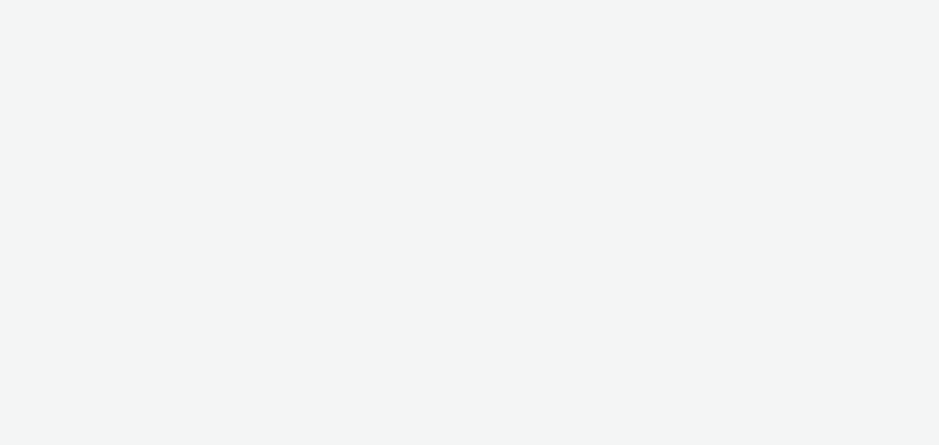
select select "d57a0b46-ef33-4938-977b-e6d07593e41f"
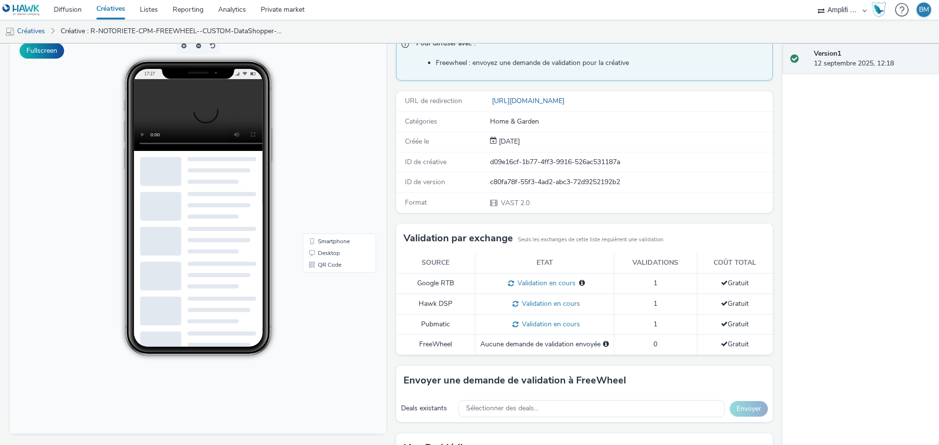
scroll to position [98, 0]
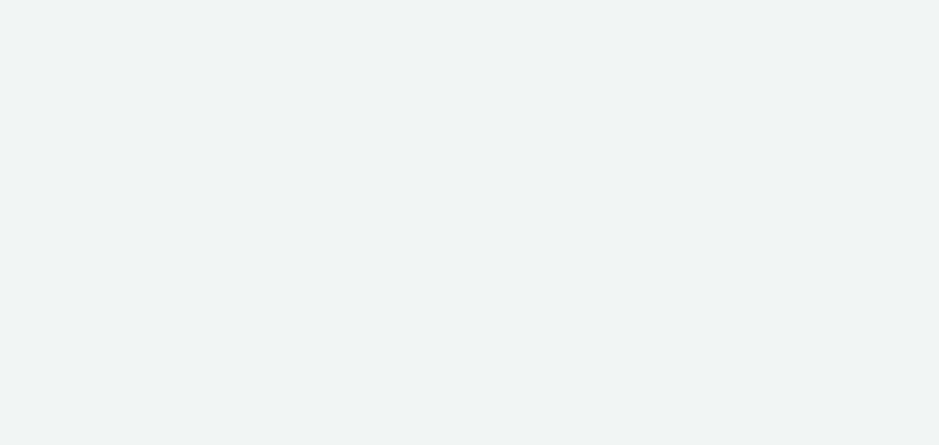
select select "d57a0b46-ef33-4938-977b-e6d07593e41f"
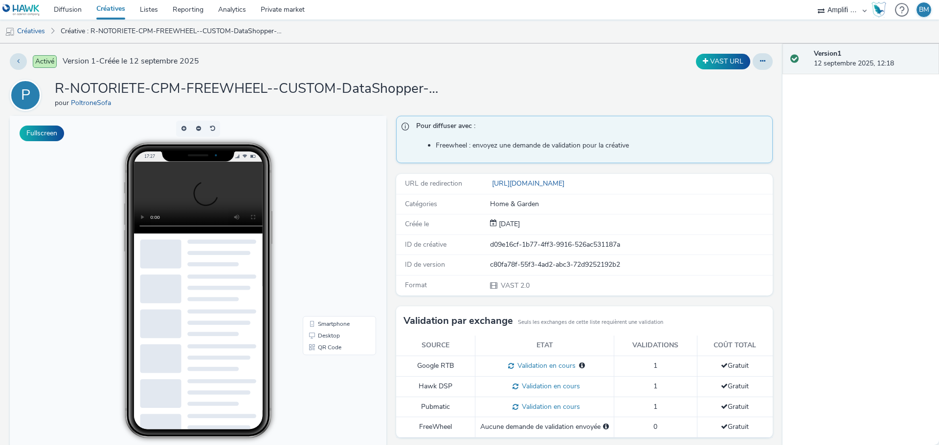
scroll to position [196, 0]
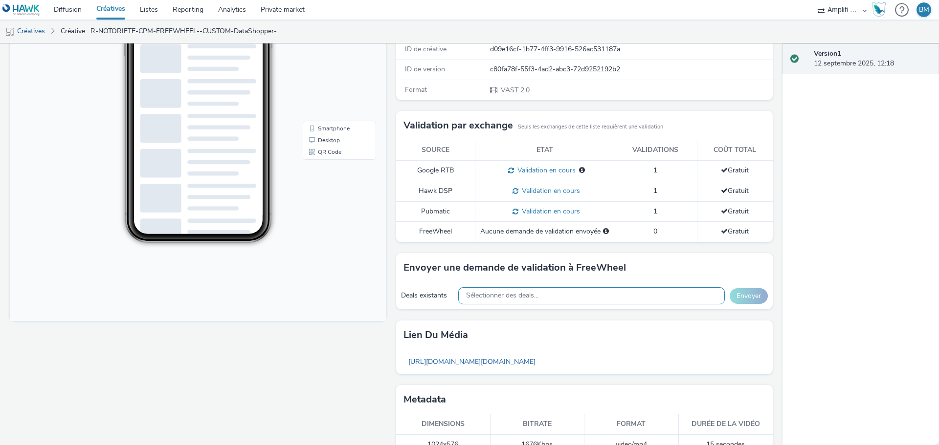
click at [498, 298] on span "Sélectionner des deals..." at bounding box center [502, 296] width 72 height 8
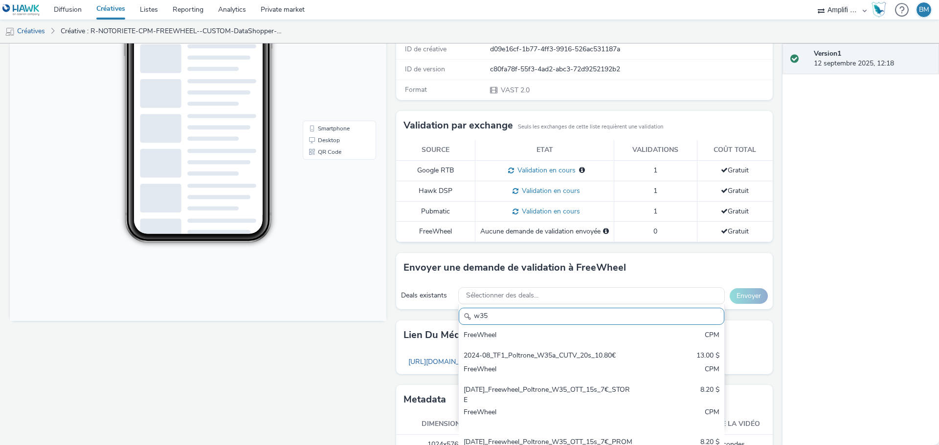
scroll to position [235, 0]
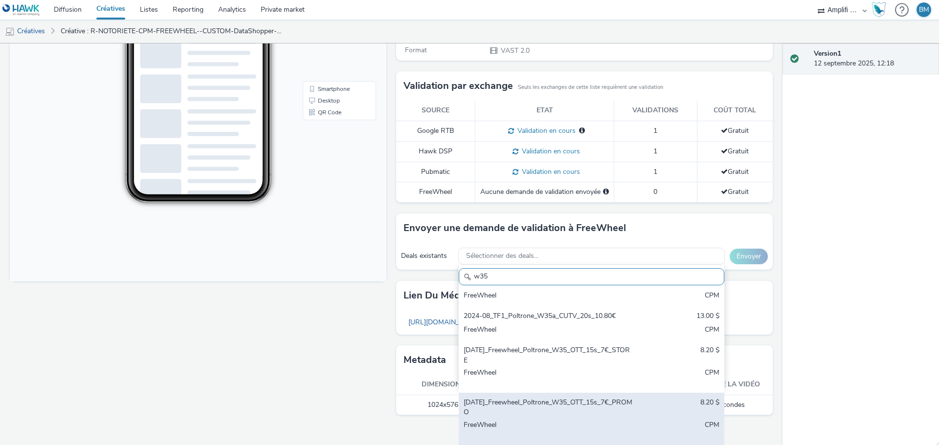
type input "w35"
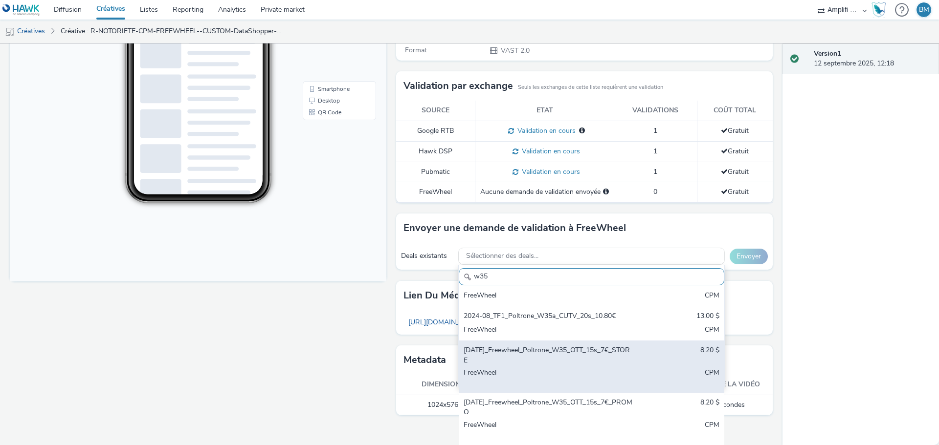
click at [563, 368] on div "2025-08-27_Freewheel_Poltrone_W35_OTT_15s_7€_STORE 8.20 $ FreeWheel CPM" at bounding box center [591, 367] width 265 height 52
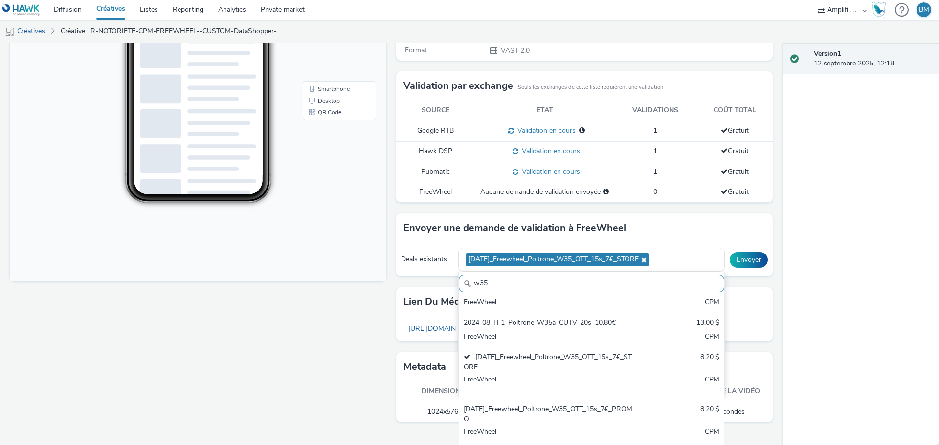
click at [767, 300] on div "Activé Version 1 - Créée le 12 septembre 2025 VAST URL P R-NOTORIETE-CPM-FREEWH…" at bounding box center [391, 245] width 782 height 402
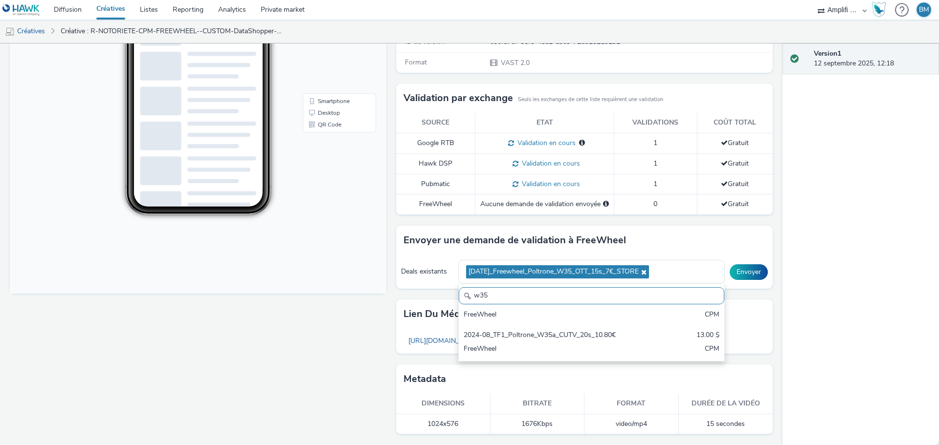
scroll to position [223, 0]
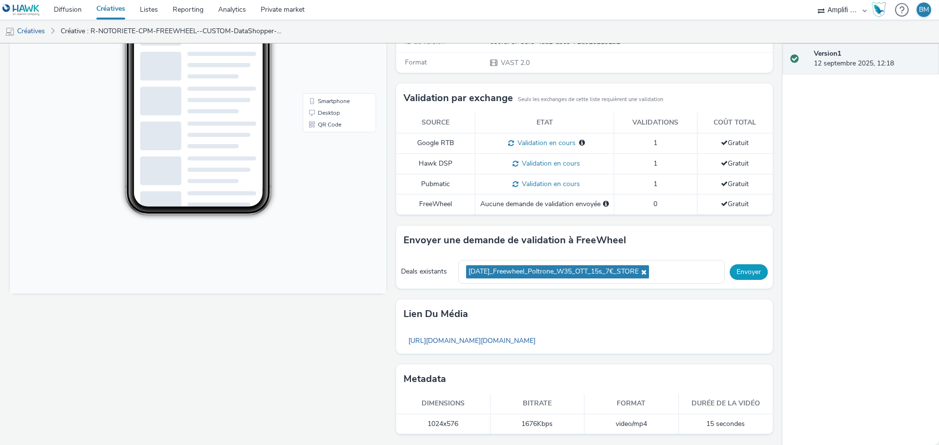
click at [735, 274] on button "Envoyer" at bounding box center [748, 272] width 38 height 16
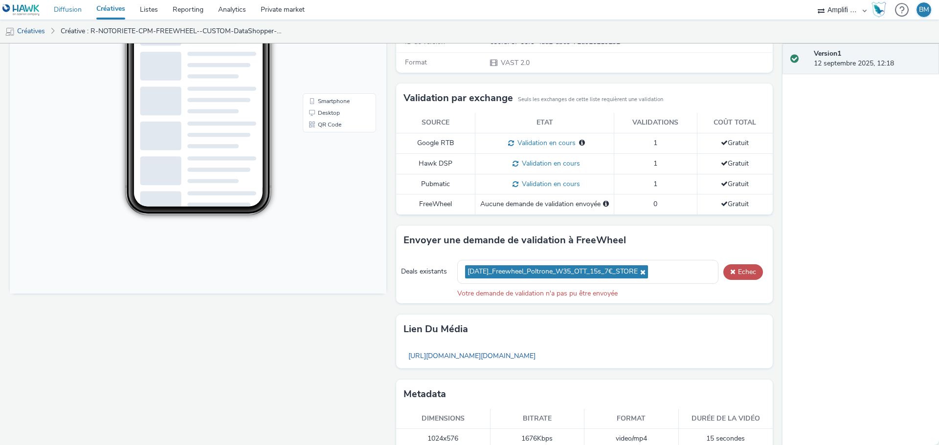
click at [70, 12] on link "Diffusion" at bounding box center [67, 10] width 43 height 20
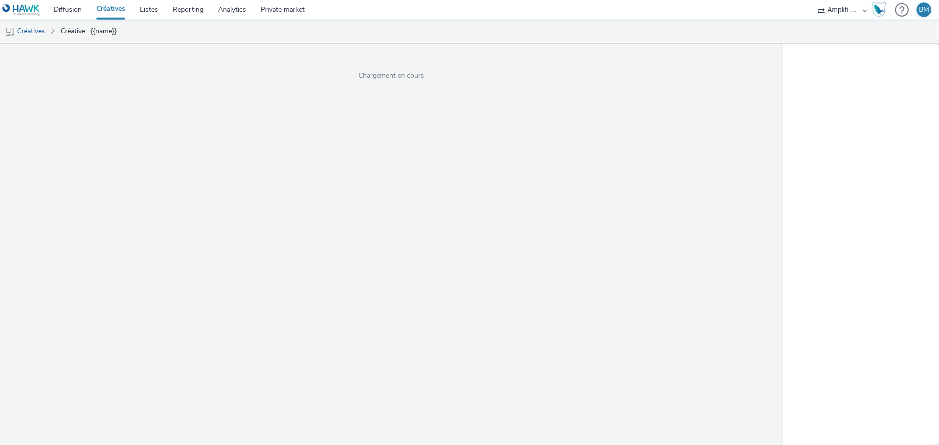
select select "d57a0b46-ef33-4938-977b-e6d07593e41f"
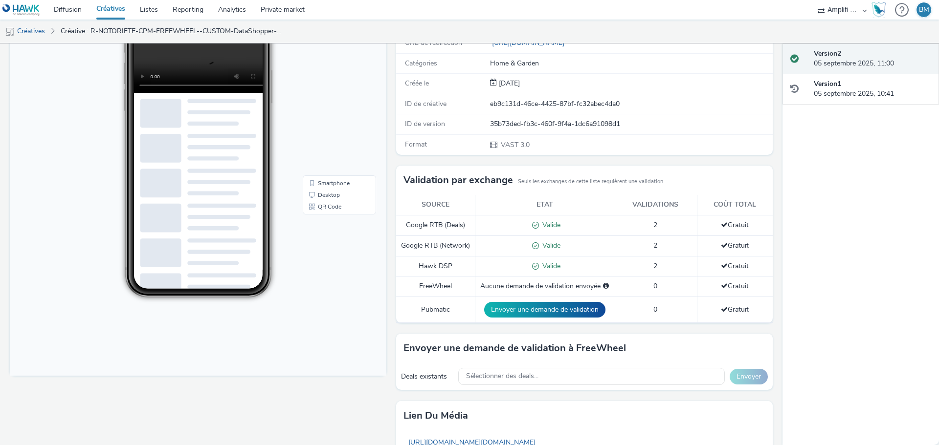
scroll to position [147, 0]
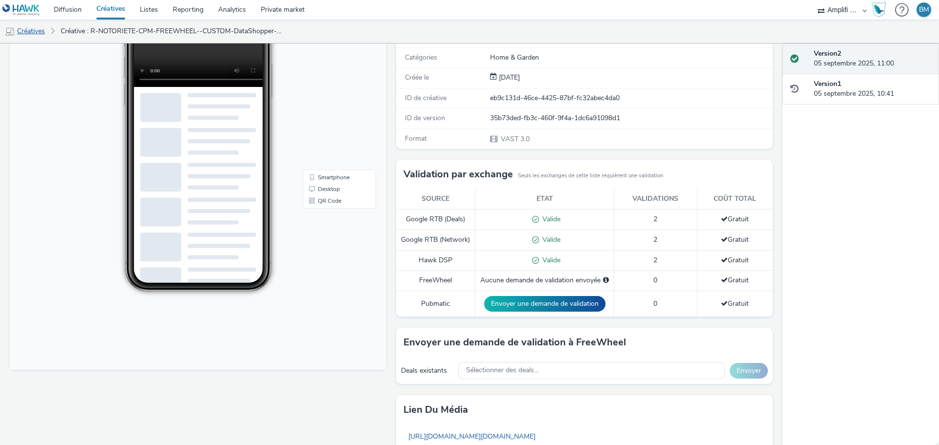
click at [34, 33] on link "Créatives" at bounding box center [25, 31] width 50 height 23
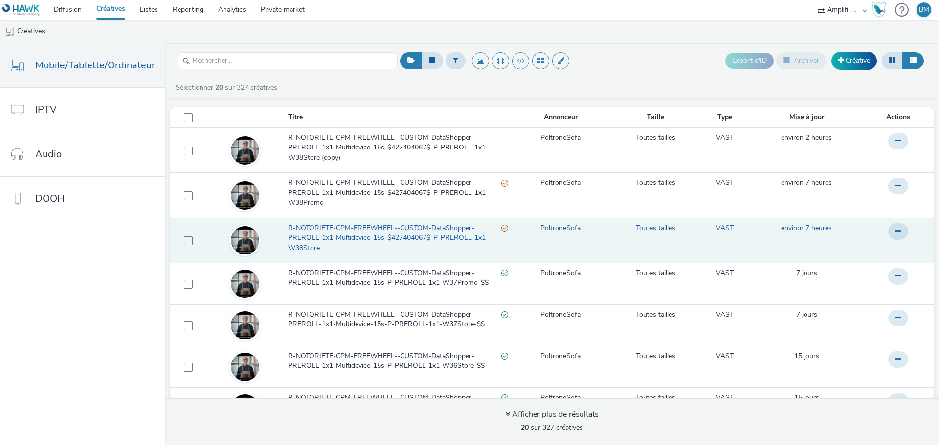
click at [379, 232] on span "R-NOTORIETE-CPM-FREEWHEEL--CUSTOM-DataShopper-PREROLL-1x1-Multidevice-15s-$4274…" at bounding box center [394, 238] width 213 height 30
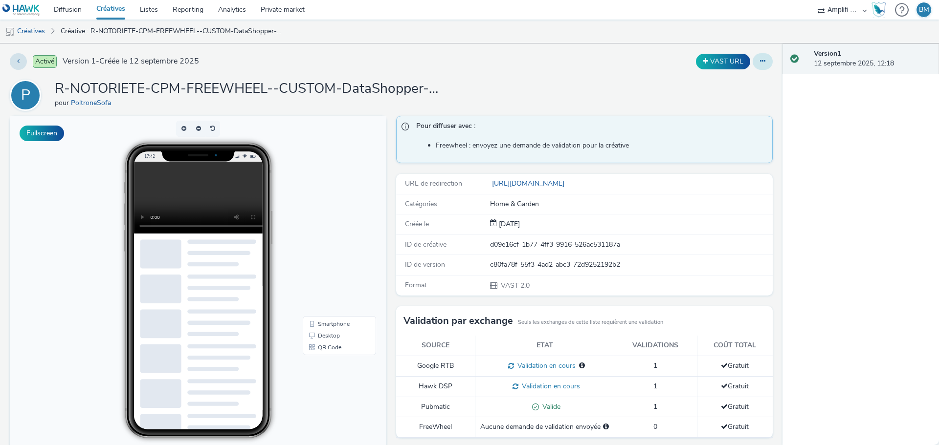
click at [752, 66] on button at bounding box center [762, 61] width 20 height 17
click at [728, 84] on link "Modifier" at bounding box center [735, 81] width 73 height 20
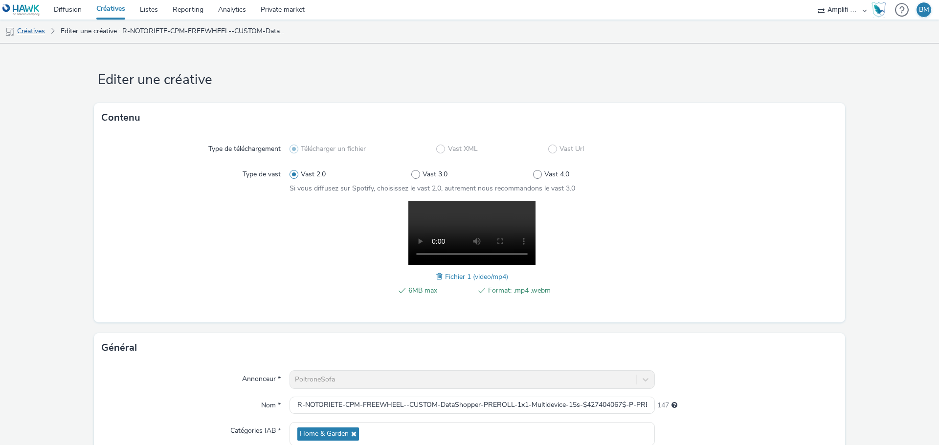
click at [47, 28] on link "Créatives" at bounding box center [25, 31] width 50 height 23
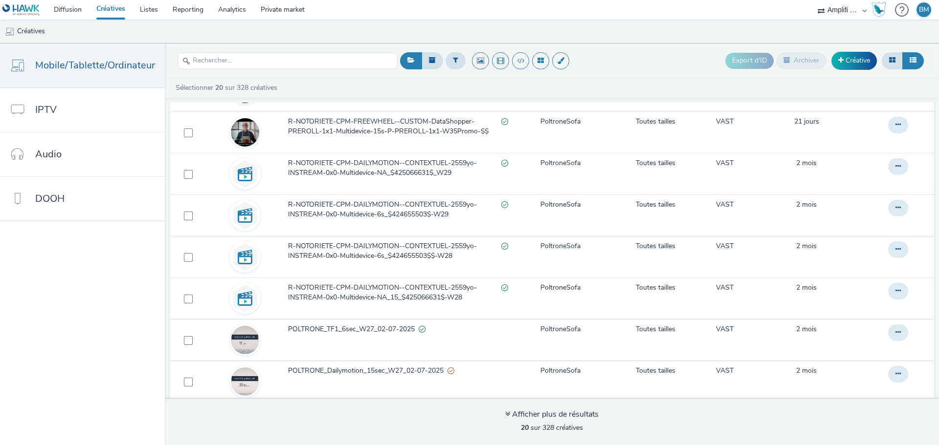
scroll to position [440, 0]
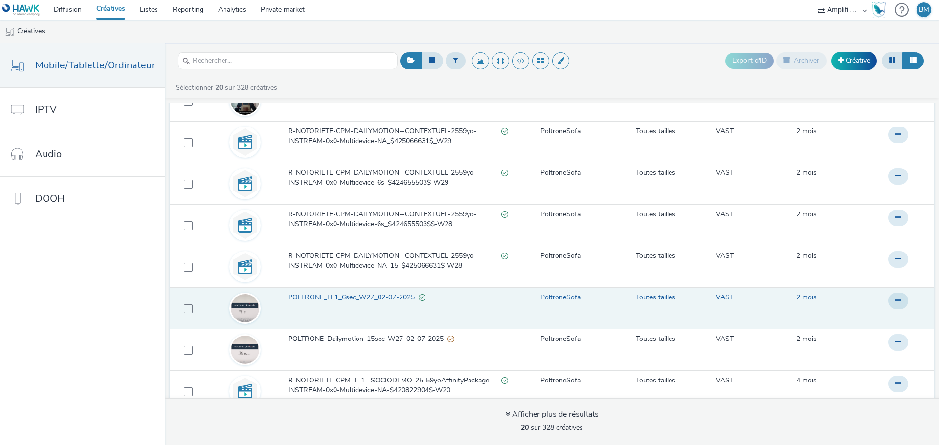
click at [308, 299] on span "POLTRONE_TF1_6sec_W27_02-07-2025" at bounding box center [353, 298] width 131 height 10
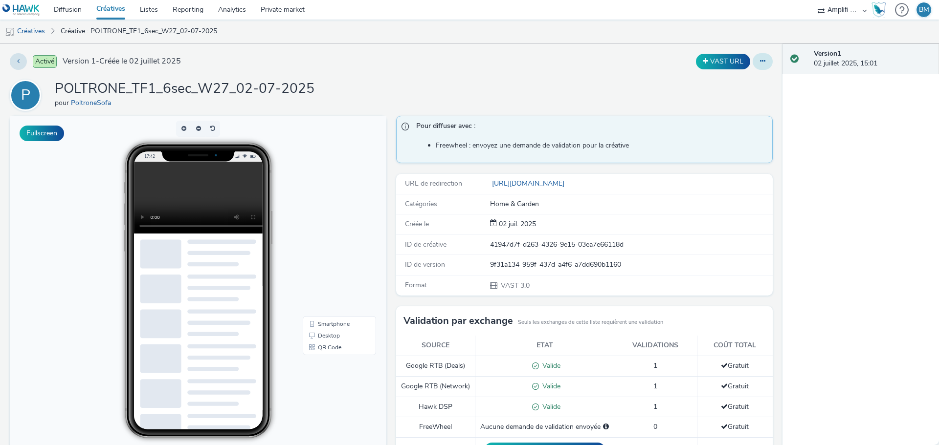
click at [755, 66] on button at bounding box center [762, 61] width 20 height 17
click at [735, 77] on link "Modifier" at bounding box center [735, 81] width 73 height 20
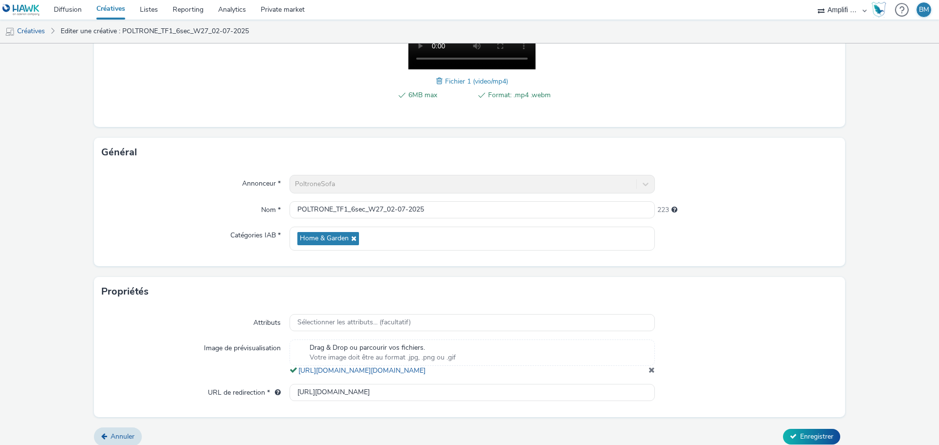
scroll to position [214, 0]
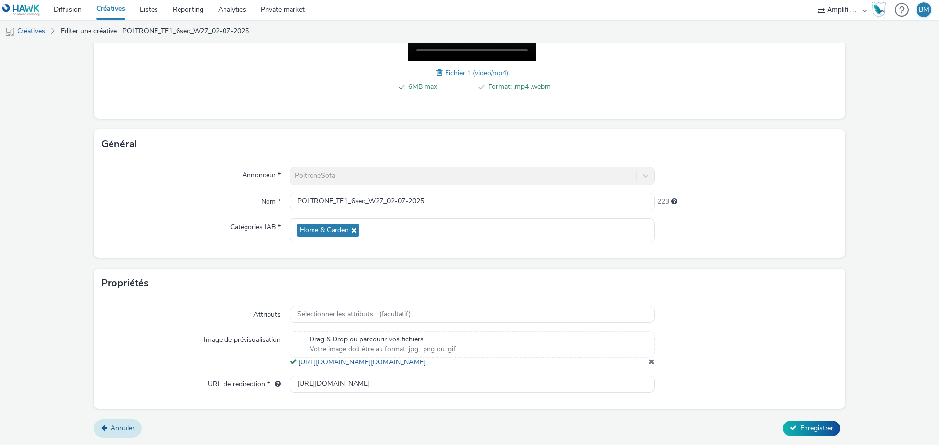
click at [117, 429] on span "Annuler" at bounding box center [122, 428] width 24 height 9
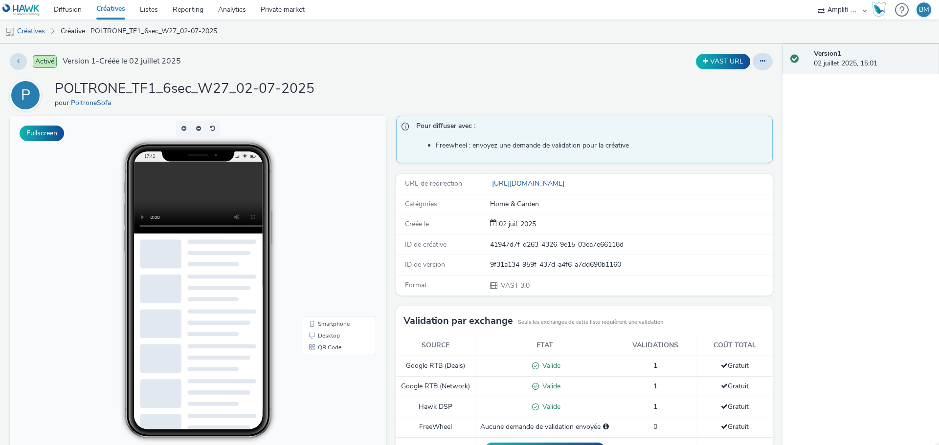
click at [42, 30] on link "Créatives" at bounding box center [25, 31] width 50 height 23
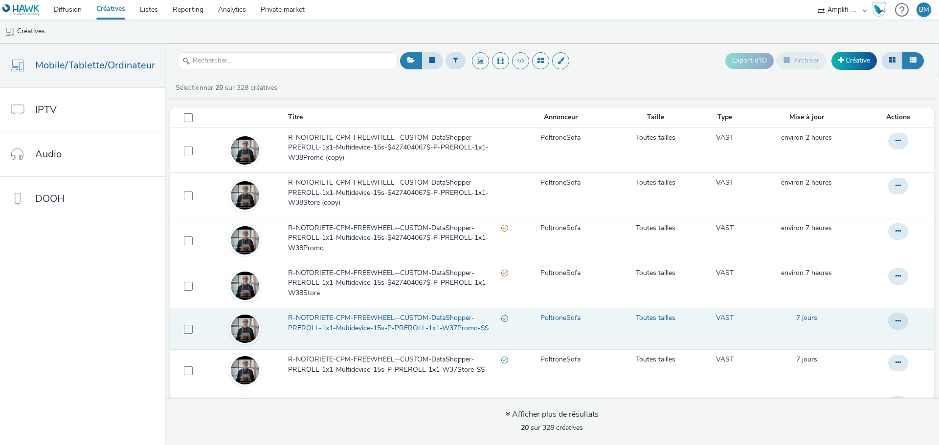
click at [354, 327] on span "R-NOTORIETE-CPM-FREEWHEEL--CUSTOM-DataShopper-PREROLL-1x1-Multidevice-15s-P-PRE…" at bounding box center [394, 323] width 213 height 20
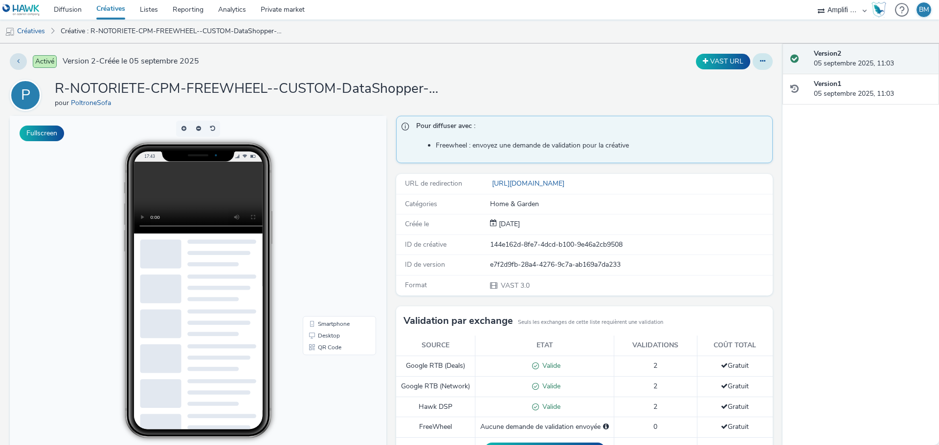
click at [760, 64] on icon at bounding box center [762, 61] width 5 height 7
click at [730, 80] on link "Modifier" at bounding box center [735, 81] width 73 height 20
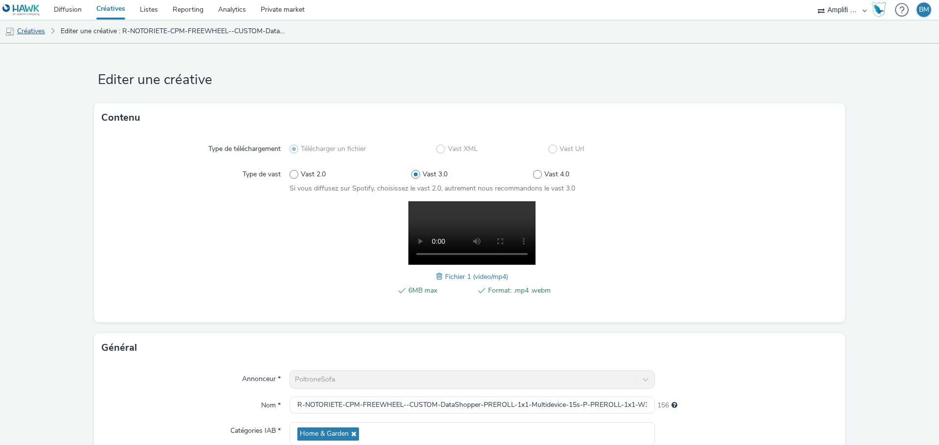
click at [42, 34] on link "Créatives" at bounding box center [25, 31] width 50 height 23
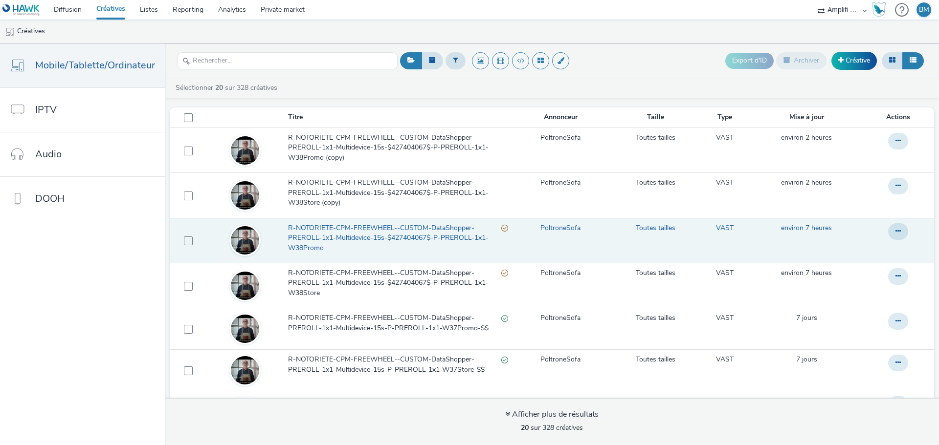
click at [436, 236] on span "R-NOTORIETE-CPM-FREEWHEEL--CUSTOM-DataShopper-PREROLL-1x1-Multidevice-15s-$4274…" at bounding box center [394, 238] width 213 height 30
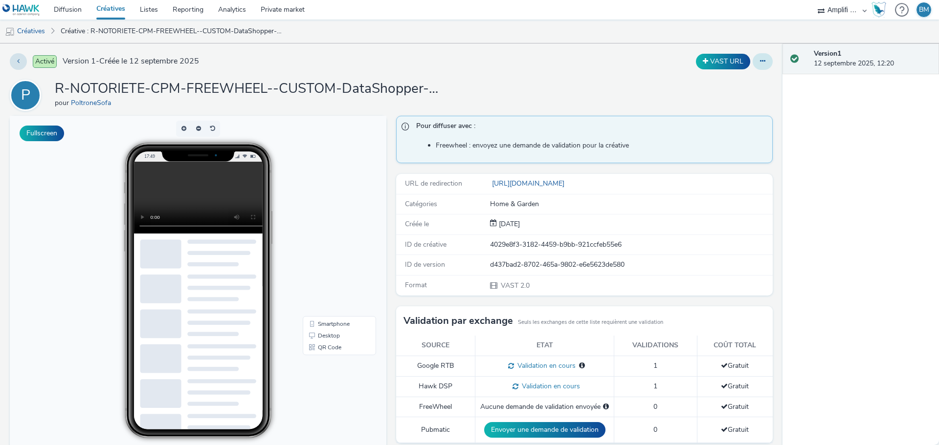
click at [758, 59] on button at bounding box center [762, 61] width 20 height 17
click at [739, 82] on link "Modifier" at bounding box center [735, 81] width 73 height 20
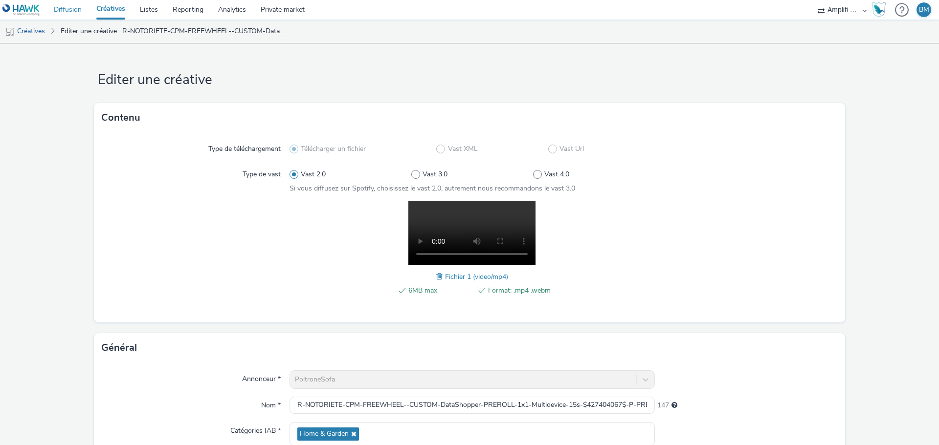
click at [66, 10] on link "Diffusion" at bounding box center [67, 10] width 43 height 20
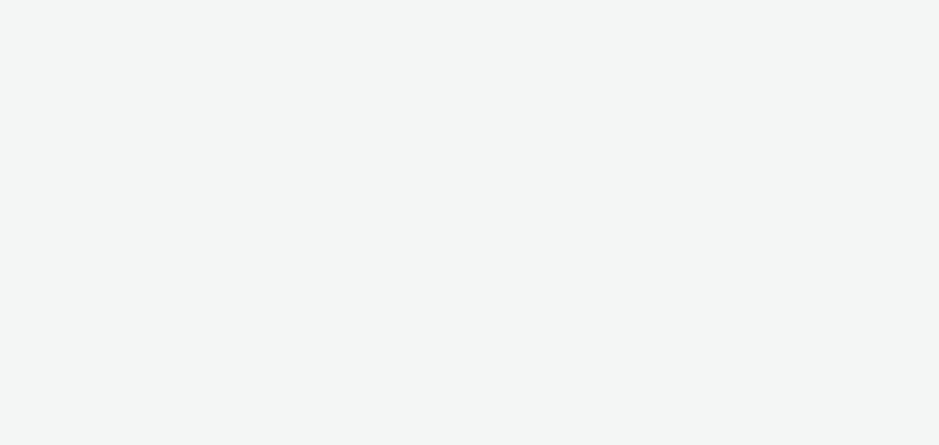
select select "d57a0b46-ef33-4938-977b-e6d07593e41f"
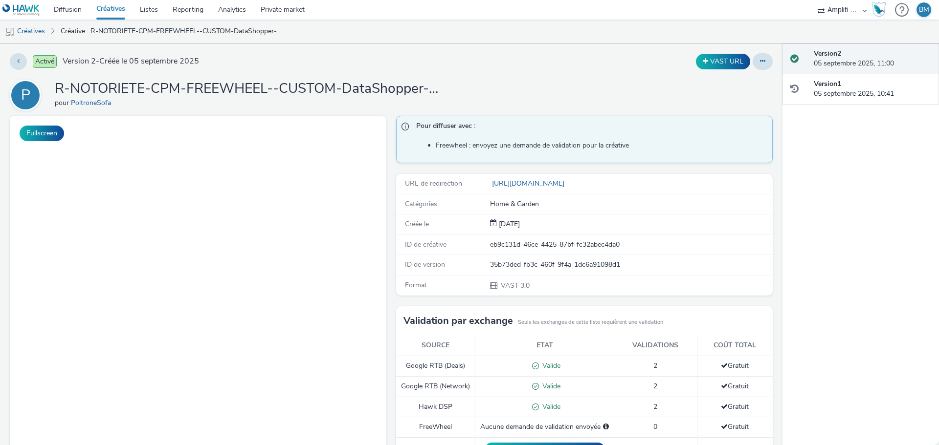
scroll to position [196, 0]
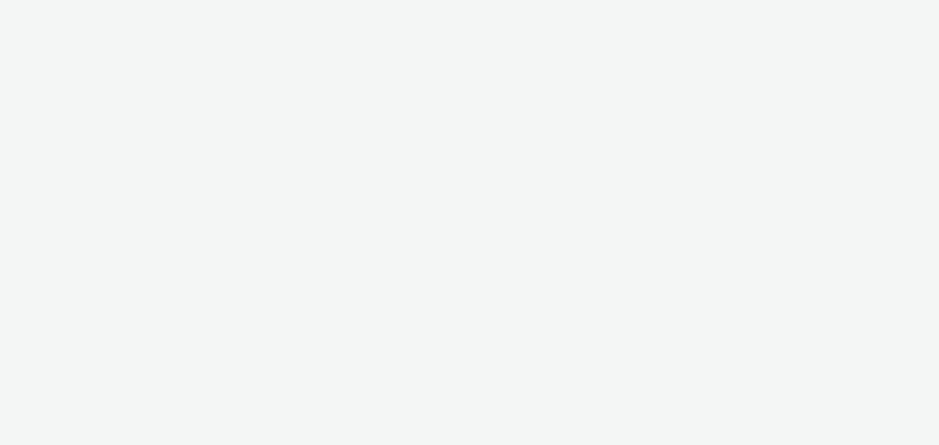
select select "d57a0b46-ef33-4938-977b-e6d07593e41f"
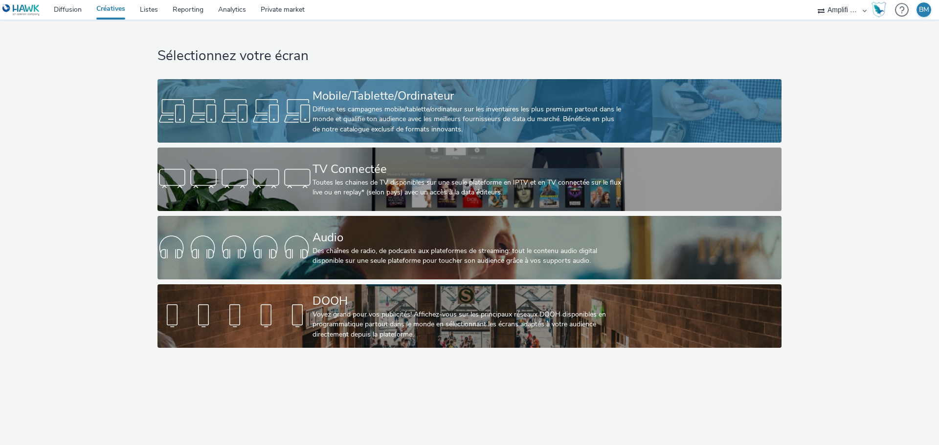
click at [373, 110] on div "Diffuse tes campagnes mobile/tablette/ordinateur sur les inventaires les plus p…" at bounding box center [467, 120] width 310 height 30
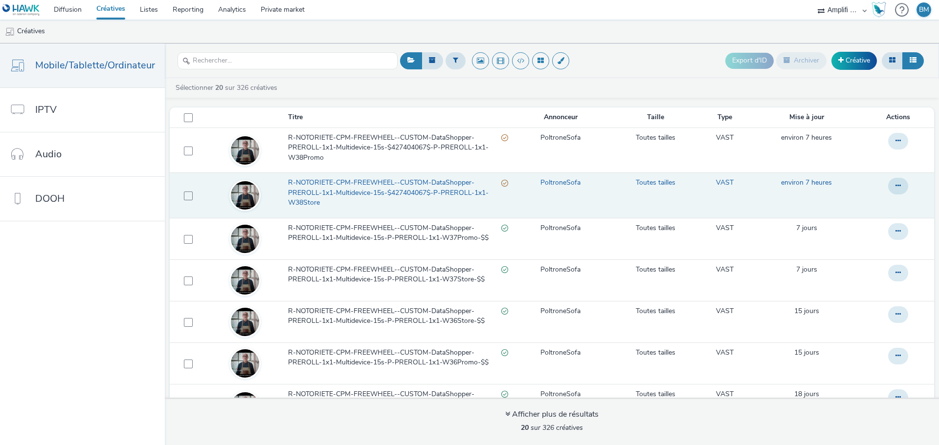
click at [368, 189] on span "R-NOTORIETE-CPM-FREEWHEEL--CUSTOM-DataShopper-PREROLL-1x1-Multidevice-15s-$4274…" at bounding box center [394, 193] width 213 height 30
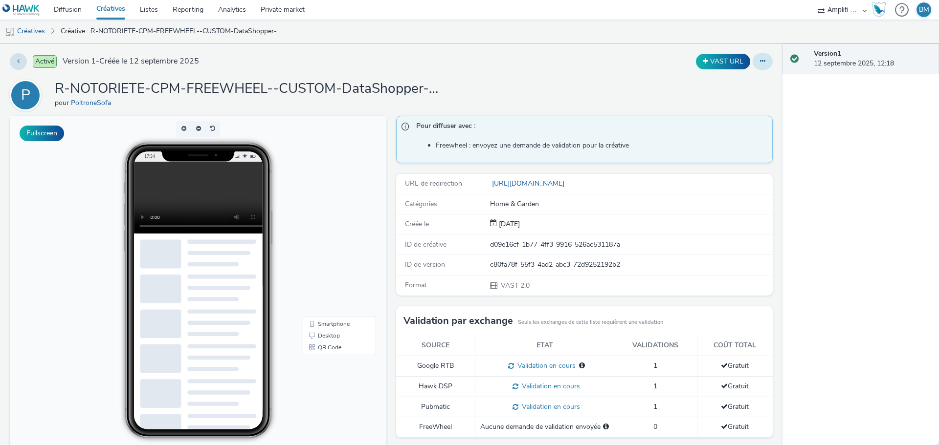
click at [752, 64] on button at bounding box center [762, 61] width 20 height 17
click at [733, 81] on link "Modifier" at bounding box center [735, 81] width 73 height 20
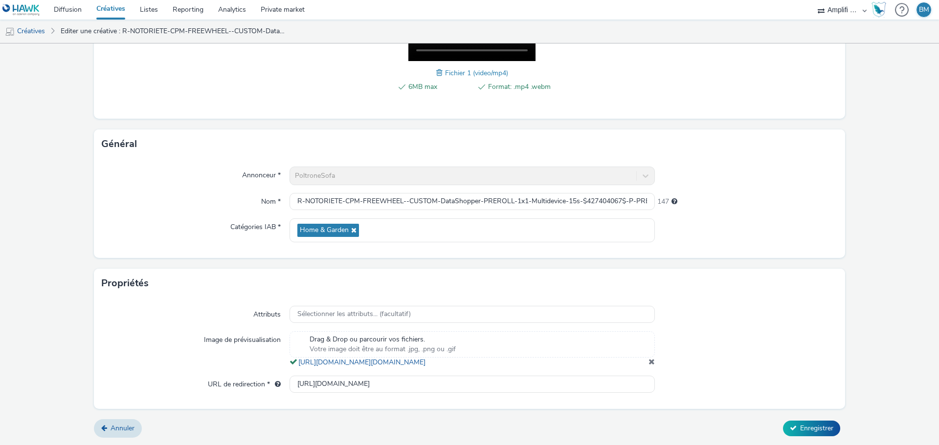
scroll to position [214, 0]
click at [463, 386] on input "https://www.poltronesofa.com/fr-FR/nos-magasins?utm_source=olv_Carat&utm_medium…" at bounding box center [471, 384] width 365 height 17
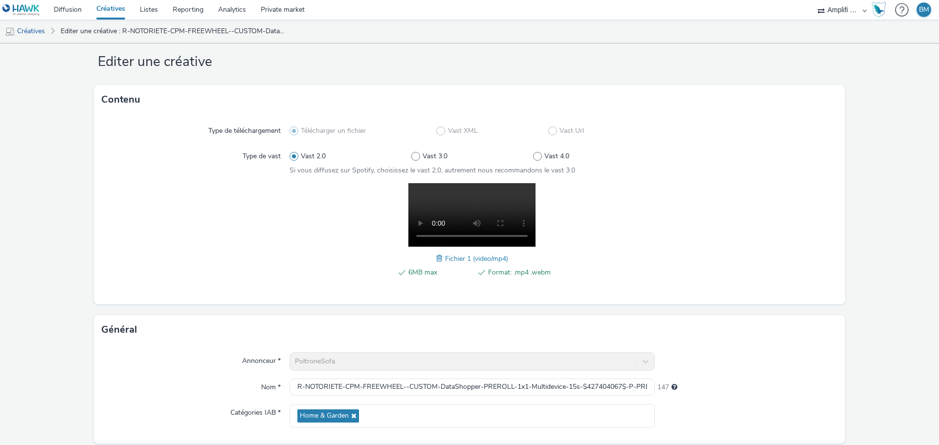
scroll to position [0, 0]
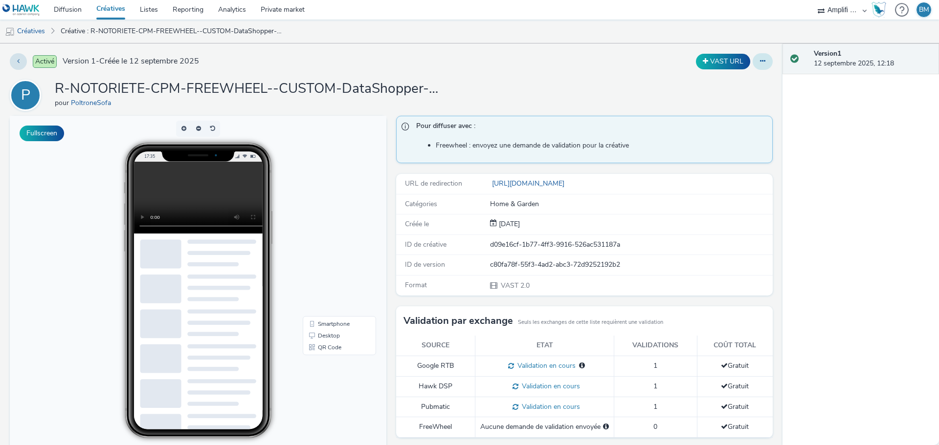
click at [752, 62] on button at bounding box center [762, 61] width 20 height 17
click at [727, 79] on link "Modifier" at bounding box center [735, 81] width 73 height 20
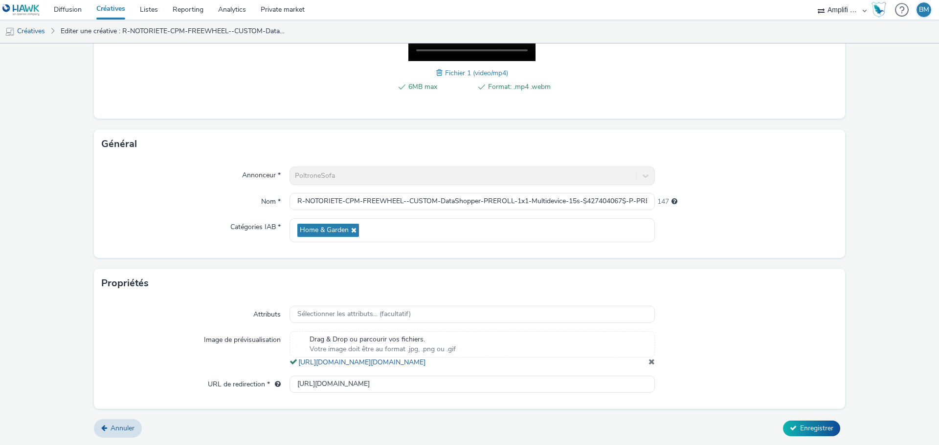
scroll to position [214, 0]
click at [337, 310] on span "Sélectionner les attributs... (facultatif)" at bounding box center [353, 314] width 113 height 8
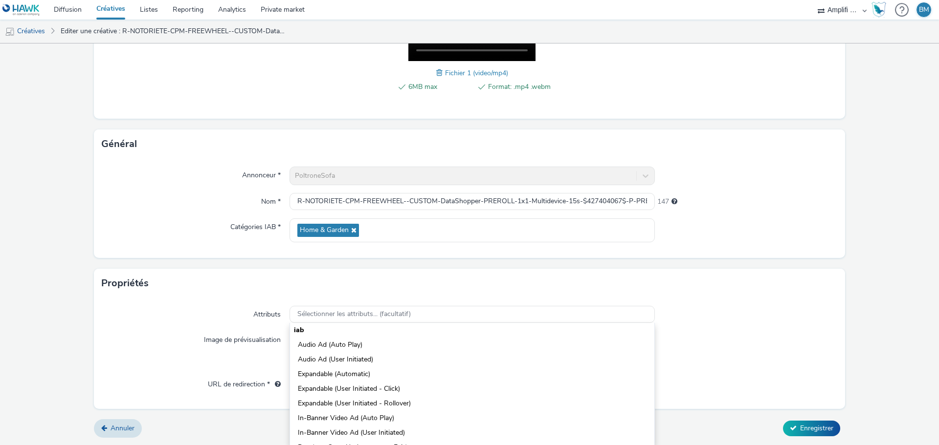
click at [777, 298] on div "Attributs Sélectionner les attributs... (facultatif) iab Audio Ad (Auto Play) A…" at bounding box center [469, 353] width 751 height 110
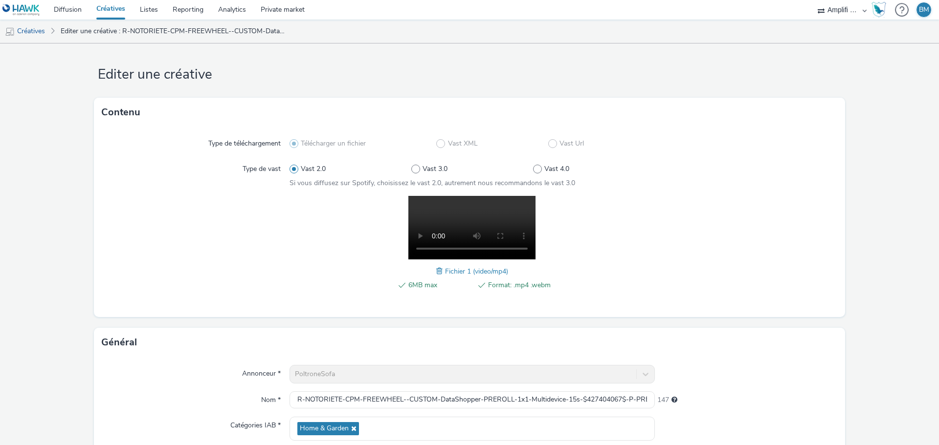
scroll to position [0, 0]
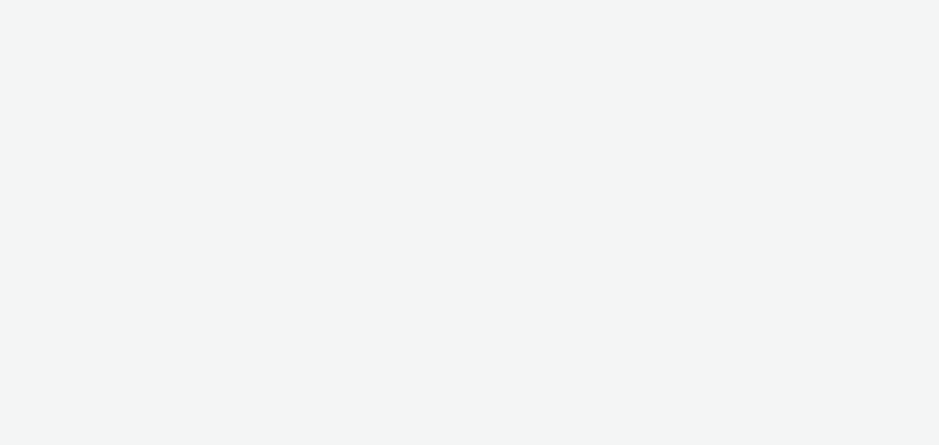
select select "d57a0b46-ef33-4938-977b-e6d07593e41f"
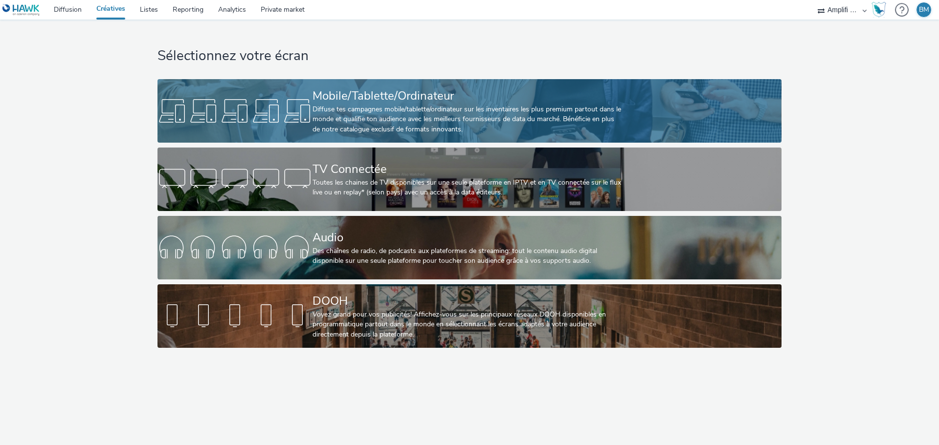
click at [417, 128] on div "Diffuse tes campagnes mobile/tablette/ordinateur sur les inventaires les plus p…" at bounding box center [467, 120] width 310 height 30
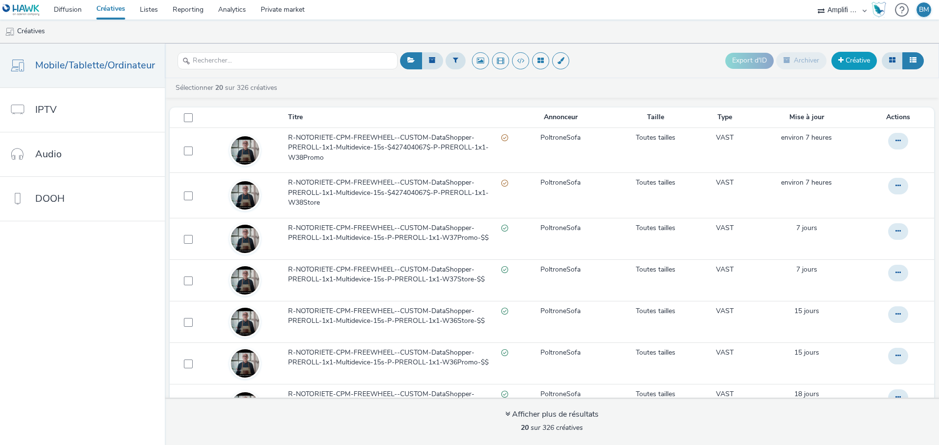
click at [850, 65] on link "Créative" at bounding box center [853, 61] width 45 height 18
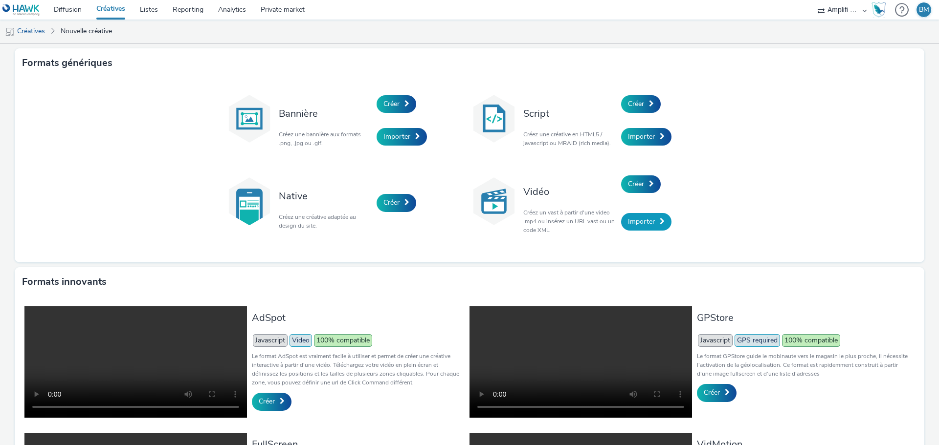
click at [654, 224] on link "Importer" at bounding box center [646, 222] width 50 height 18
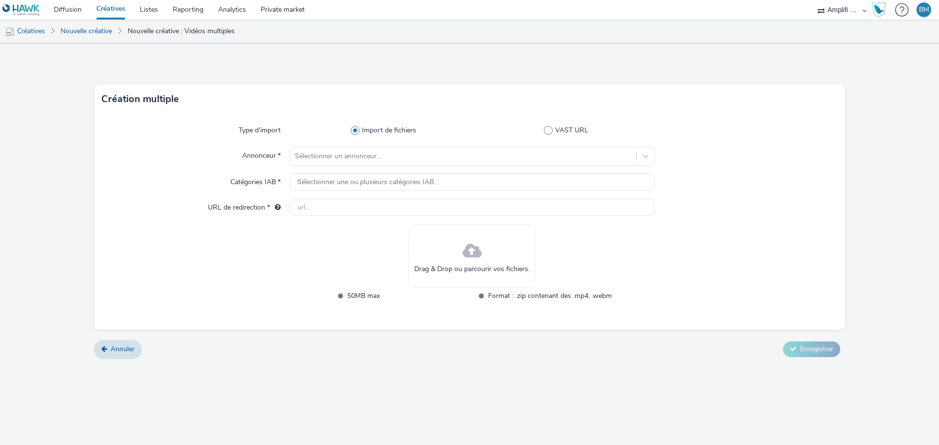
click at [496, 259] on div "Drag & Drop ou parcourir vos fichiers." at bounding box center [471, 256] width 127 height 64
click at [133, 350] on span "Annuler" at bounding box center [122, 349] width 24 height 9
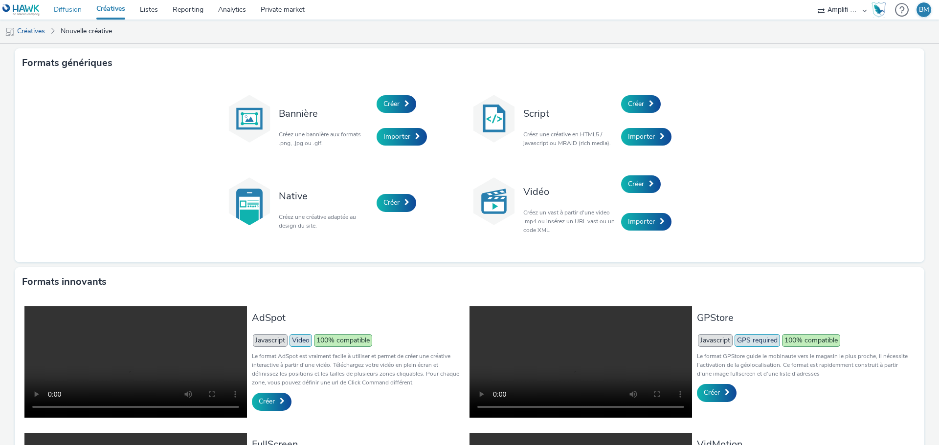
click at [60, 11] on link "Diffusion" at bounding box center [67, 10] width 43 height 20
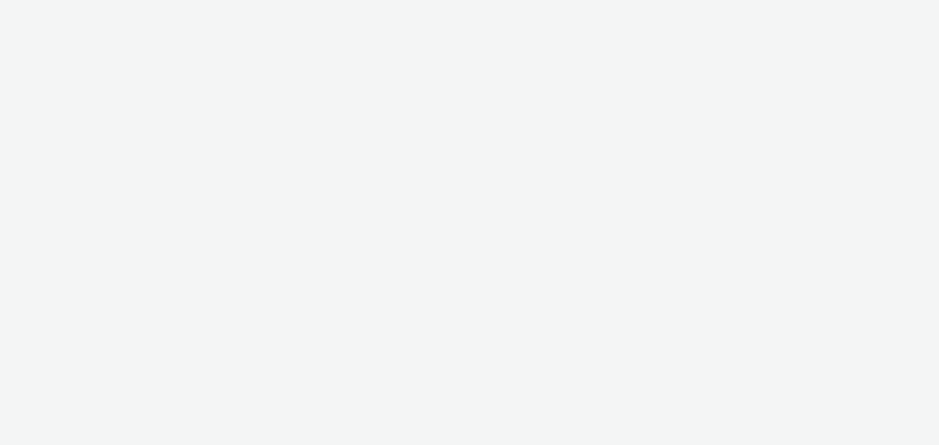
select select "d57a0b46-ef33-4938-977b-e6d07593e41f"
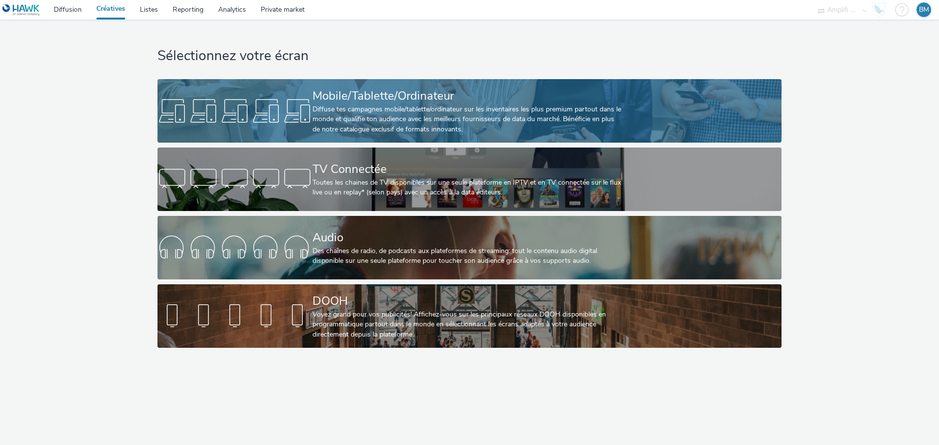
click at [350, 113] on div "Diffuse tes campagnes mobile/tablette/ordinateur sur les inventaires les plus p…" at bounding box center [467, 120] width 310 height 30
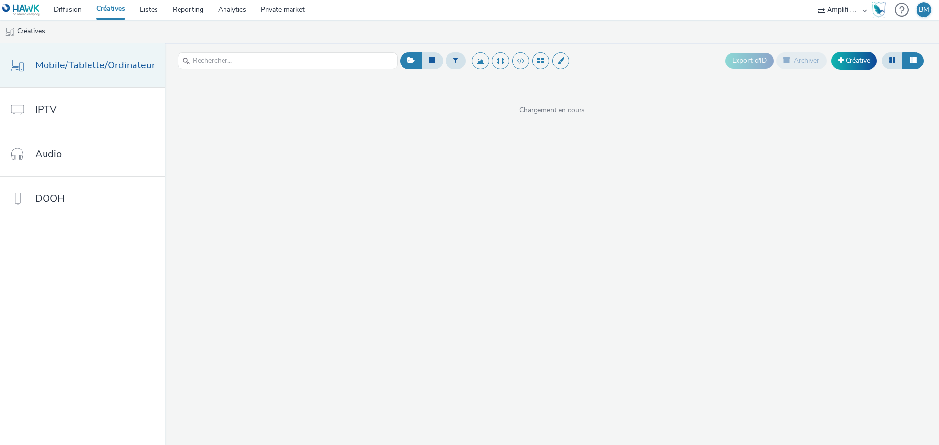
click at [81, 74] on link "Mobile/Tablette/Ordinateur" at bounding box center [82, 66] width 165 height 44
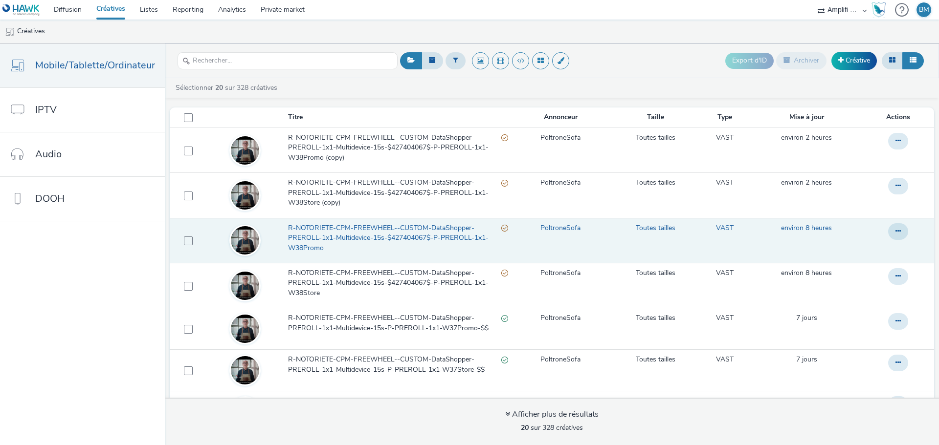
click at [325, 232] on span "R-NOTORIETE-CPM-FREEWHEEL--CUSTOM-DataShopper-PREROLL-1x1-Multidevice-15s-$4274…" at bounding box center [394, 238] width 213 height 30
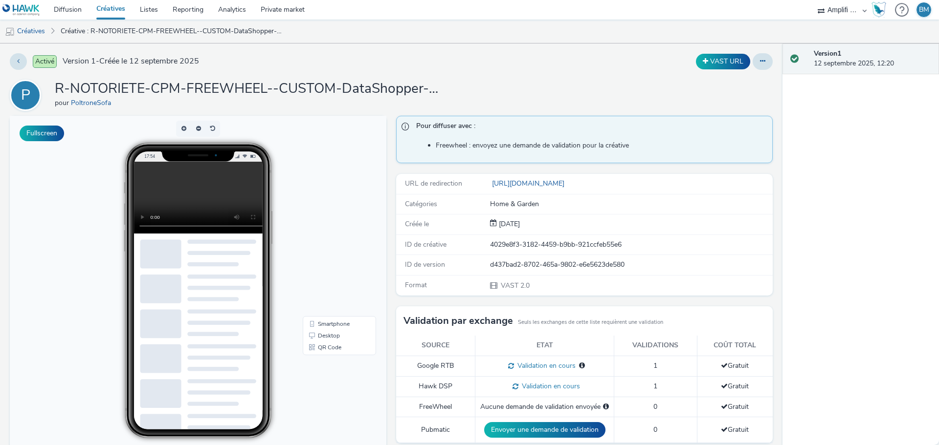
click at [489, 68] on div "VAST URL" at bounding box center [619, 61] width 305 height 17
click at [760, 63] on icon at bounding box center [762, 61] width 5 height 7
click at [739, 76] on link "Modifier" at bounding box center [735, 81] width 73 height 20
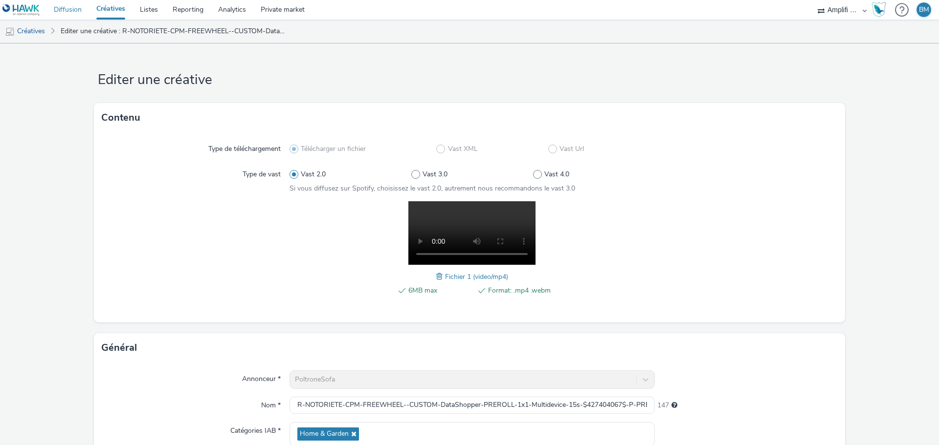
click at [60, 13] on link "Diffusion" at bounding box center [67, 10] width 43 height 20
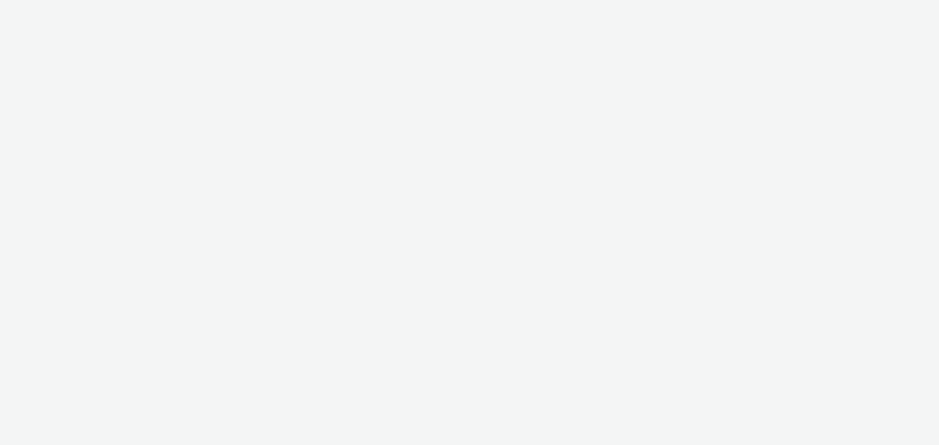
select select "d57a0b46-ef33-4938-977b-e6d07593e41f"
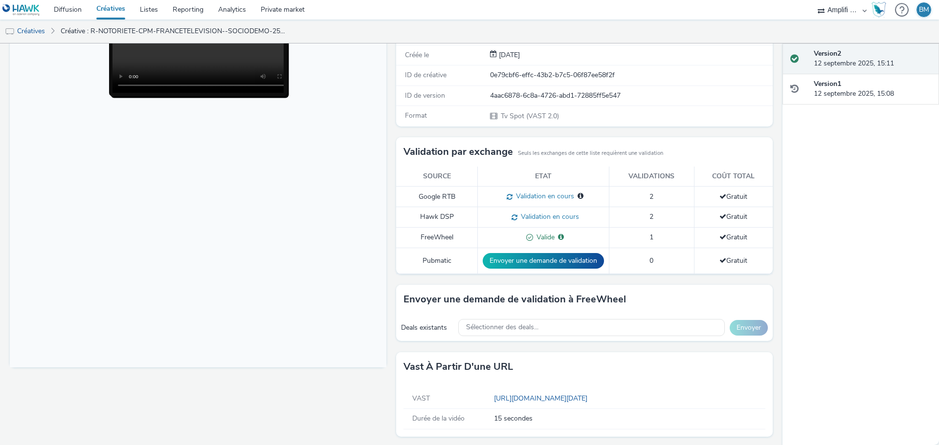
scroll to position [152, 0]
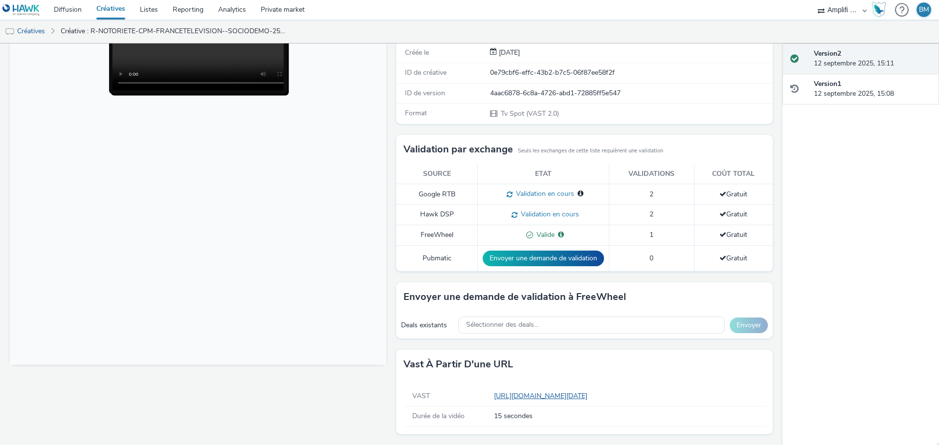
click at [571, 397] on link "[URL][DOMAIN_NAME][DATE]" at bounding box center [542, 396] width 97 height 9
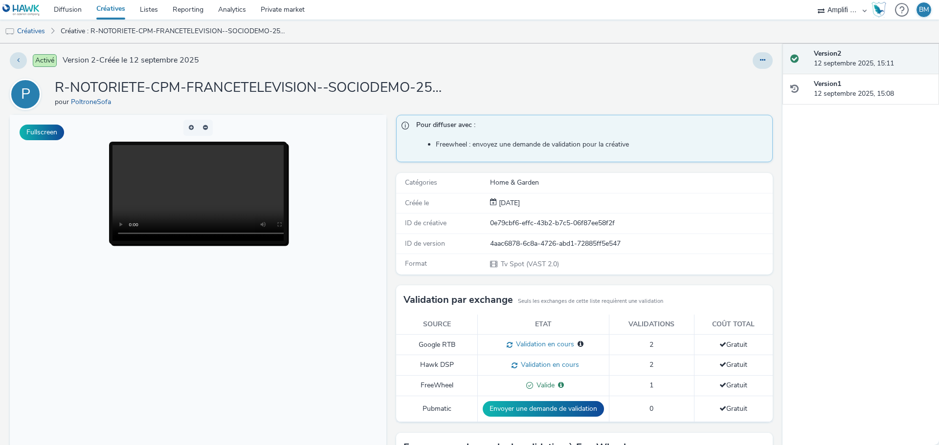
scroll to position [0, 0]
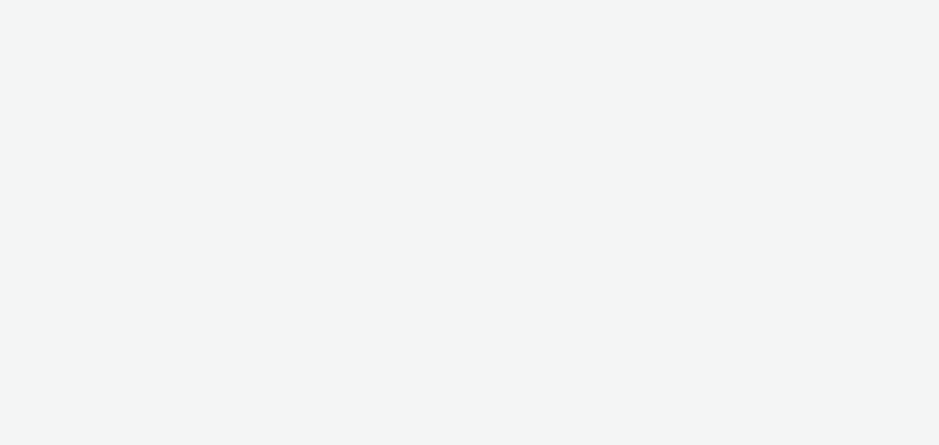
select select "d57a0b46-ef33-4938-977b-e6d07593e41f"
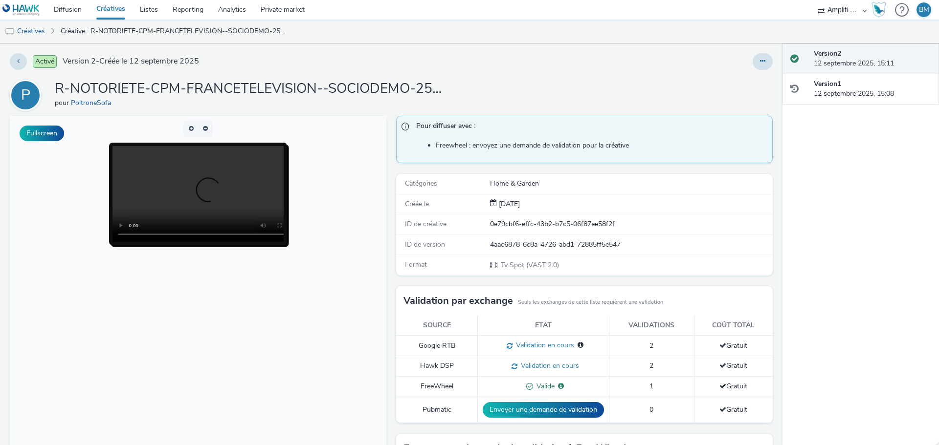
scroll to position [152, 0]
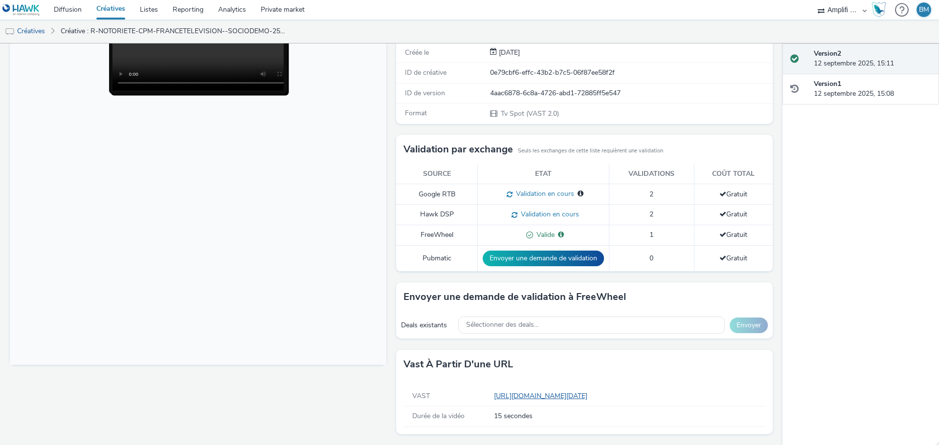
click at [591, 398] on link "[URL][DOMAIN_NAME][DATE]" at bounding box center [542, 396] width 97 height 9
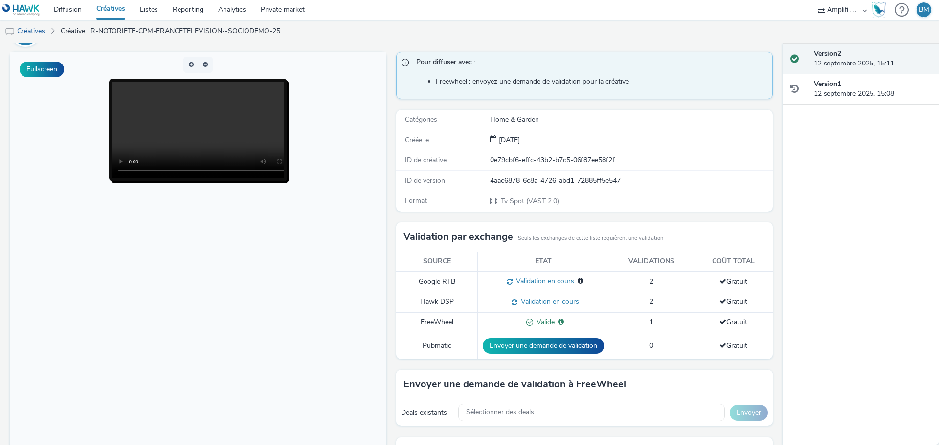
scroll to position [0, 0]
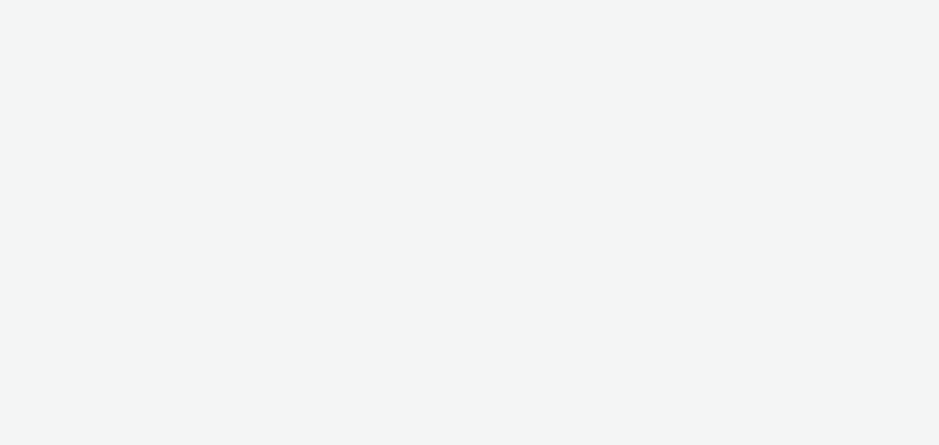
select select "d57a0b46-ef33-4938-977b-e6d07593e41f"
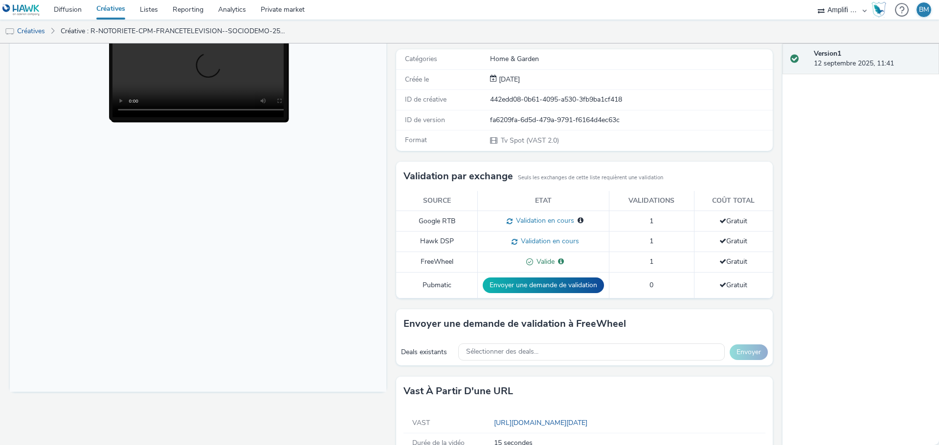
scroll to position [152, 0]
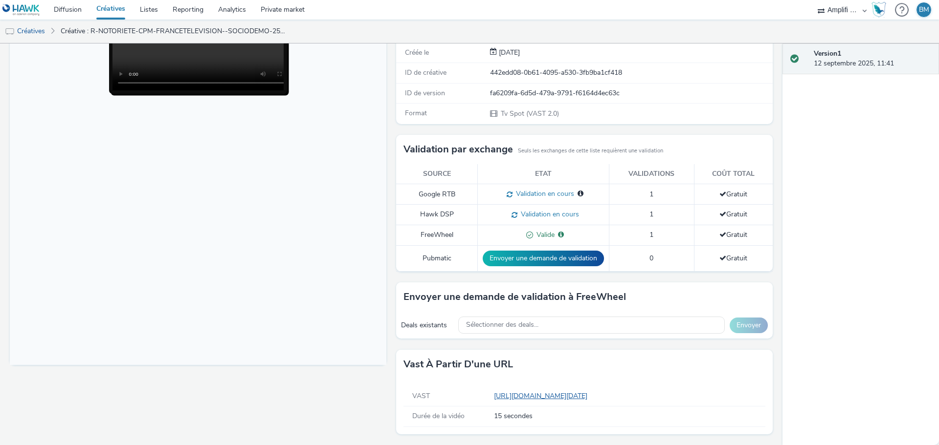
click at [527, 396] on link "[URL][DOMAIN_NAME][DATE]" at bounding box center [542, 396] width 97 height 9
